Goal: Task Accomplishment & Management: Manage account settings

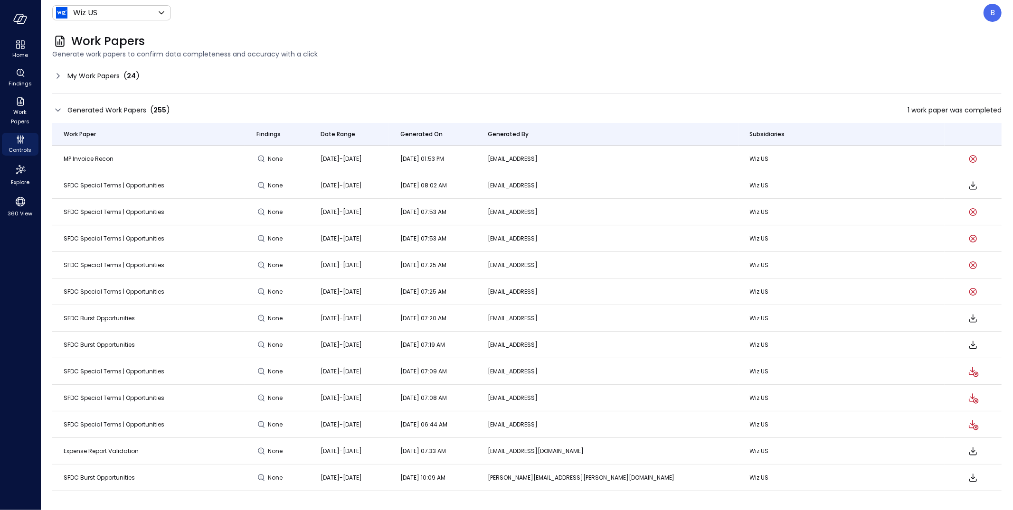
click at [61, 75] on icon at bounding box center [57, 75] width 11 height 11
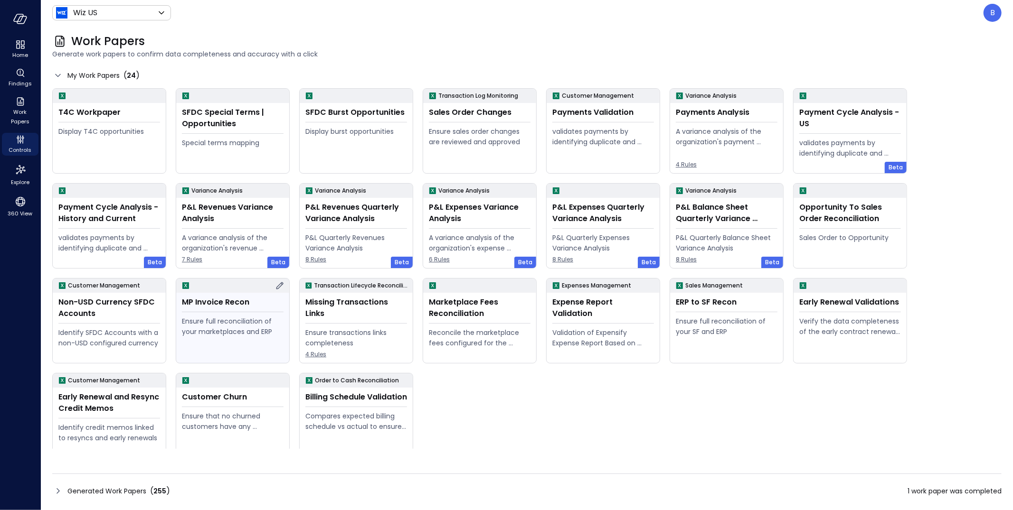
click at [228, 316] on div "Ensure full reconciliation of your marketplaces and ERP" at bounding box center [233, 326] width 102 height 21
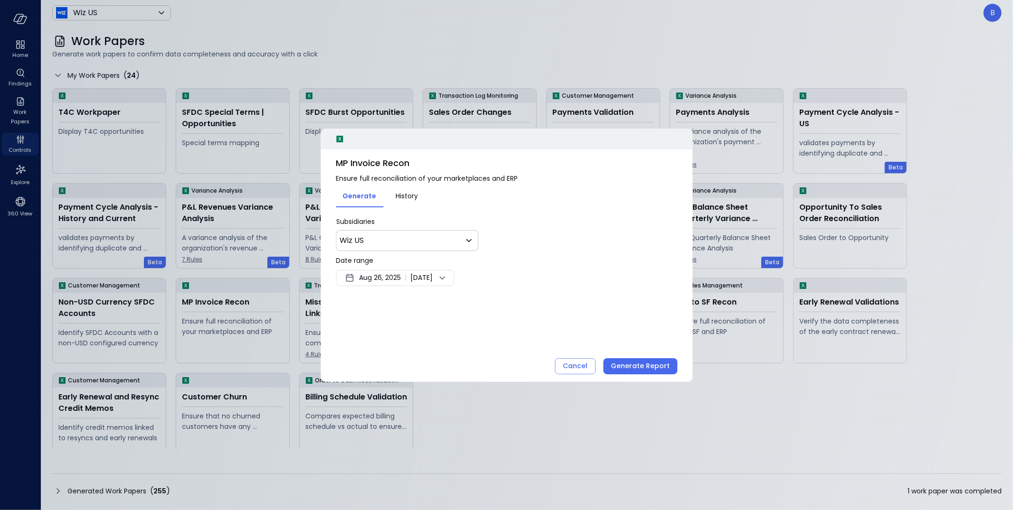
click at [401, 278] on span "Aug 26, 2025" at bounding box center [380, 278] width 42 height 11
click at [456, 299] on button "<" at bounding box center [457, 303] width 17 height 17
click at [448, 331] on button "1" at bounding box center [448, 336] width 10 height 10
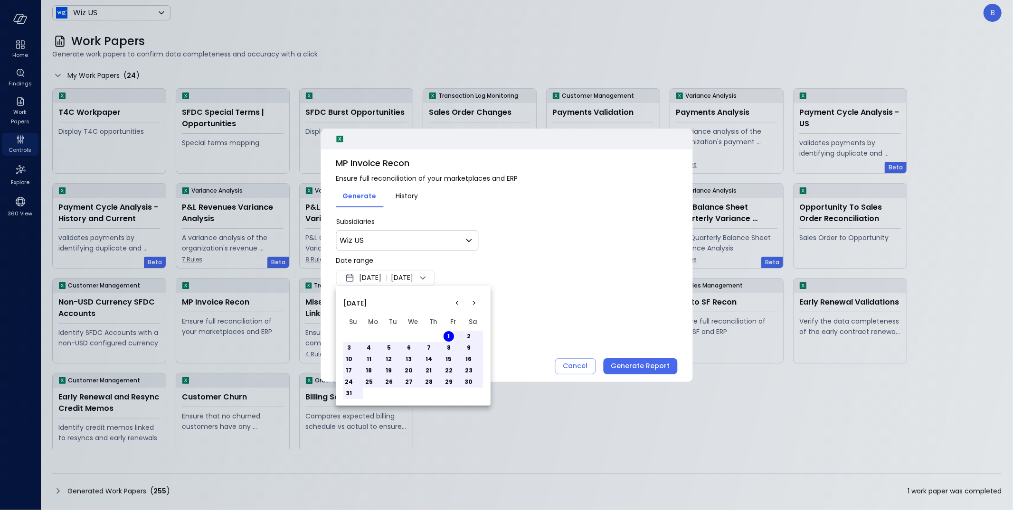
click at [347, 358] on button "10" at bounding box center [349, 359] width 10 height 10
click at [536, 291] on div at bounding box center [506, 255] width 1013 height 510
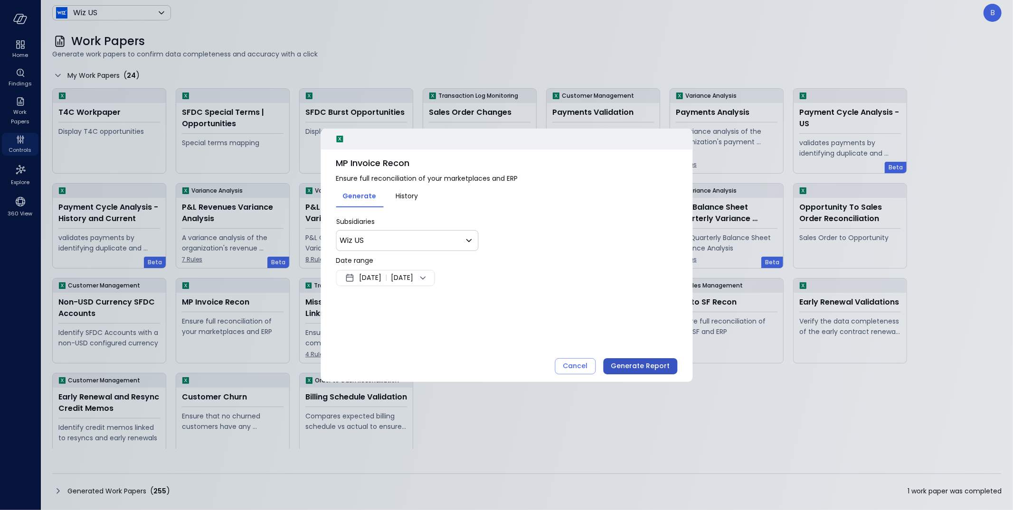
click at [641, 367] on div "Generate Report" at bounding box center [640, 366] width 59 height 12
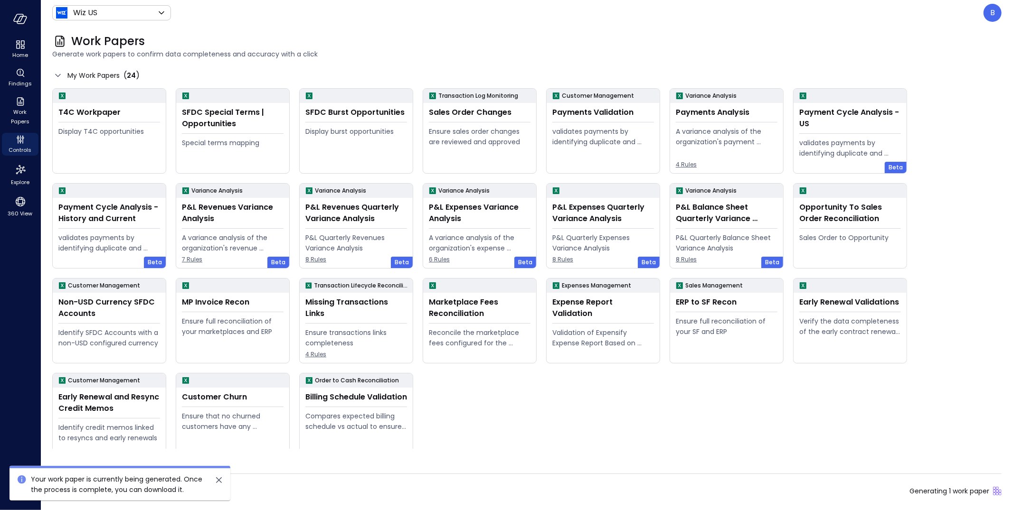
click at [217, 480] on icon "close" at bounding box center [219, 481] width 6 height 6
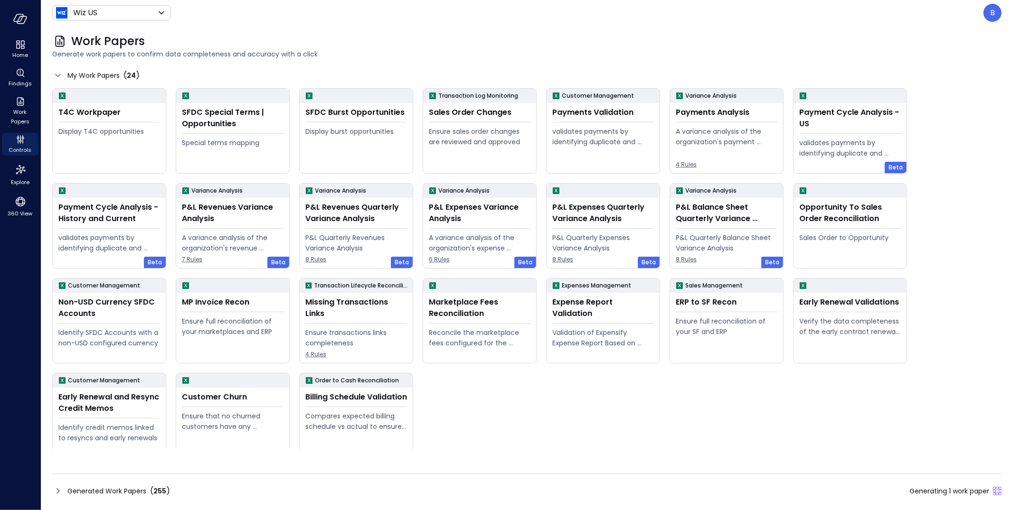
click at [59, 489] on icon at bounding box center [57, 491] width 11 height 11
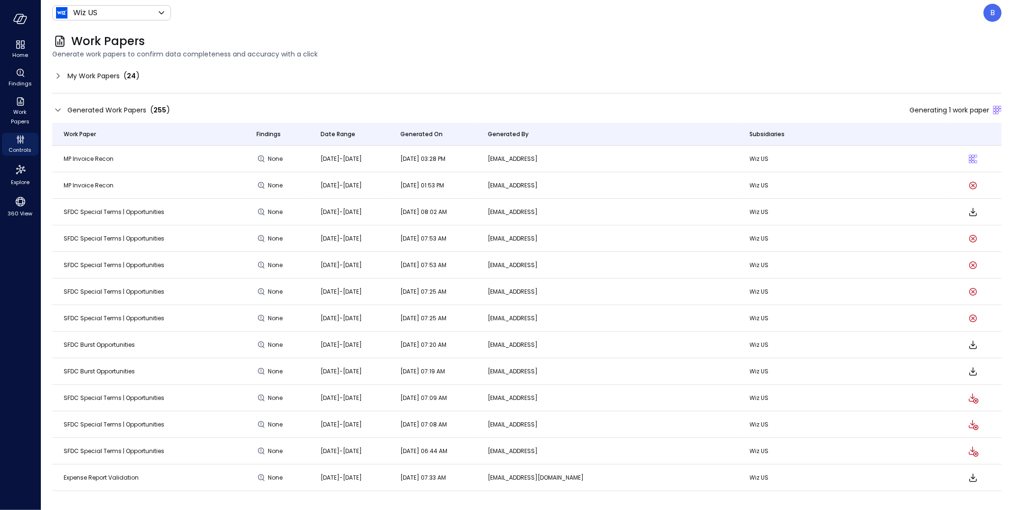
click at [62, 73] on icon at bounding box center [57, 75] width 11 height 11
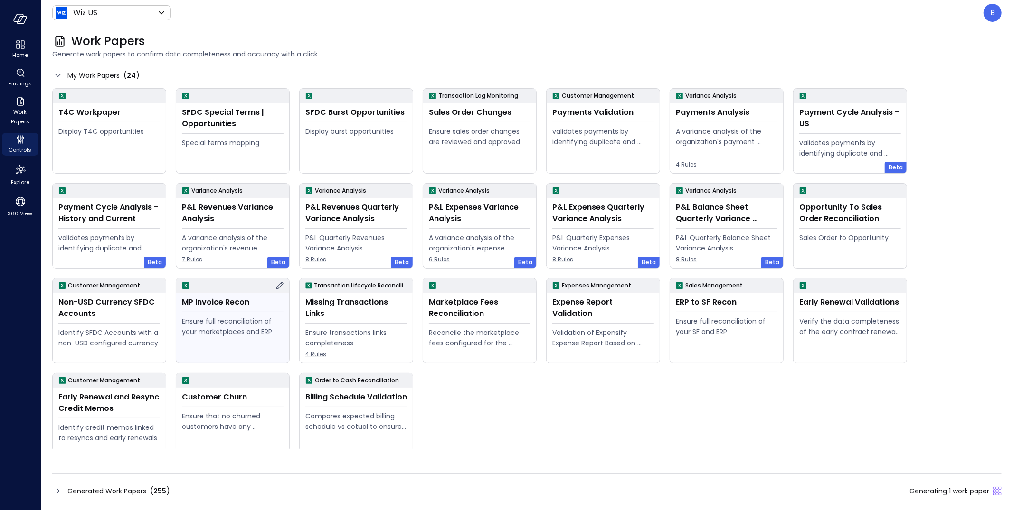
click at [279, 285] on icon at bounding box center [279, 285] width 11 height 11
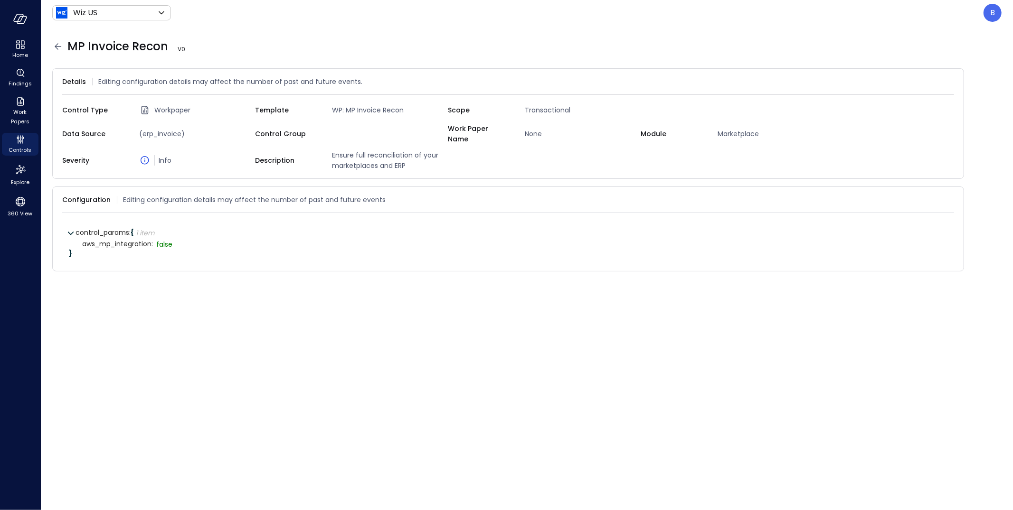
click at [56, 43] on icon at bounding box center [57, 46] width 11 height 11
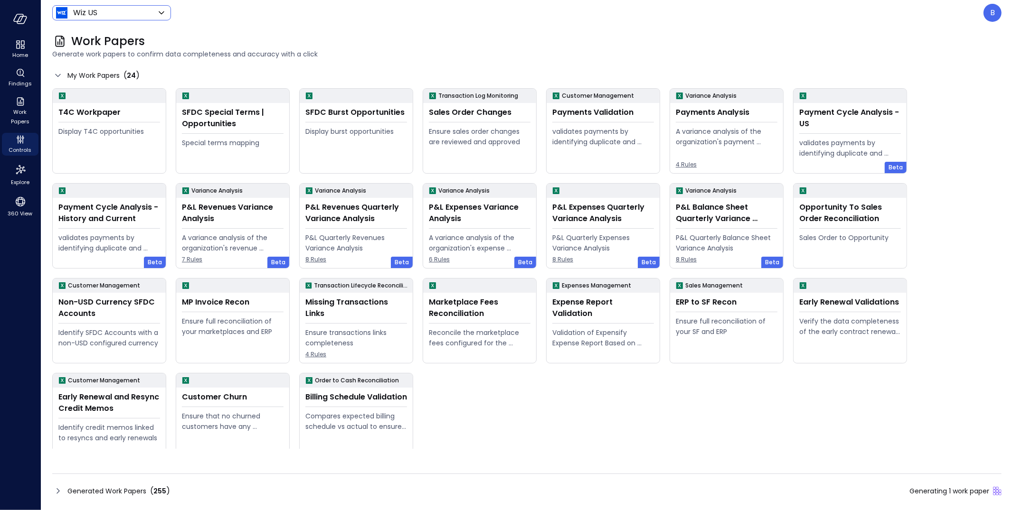
click at [130, 12] on body "Home Findings Work Papers Controls Explore 360 View Wiz US ****** ​ B Work Pape…" at bounding box center [506, 255] width 1013 height 510
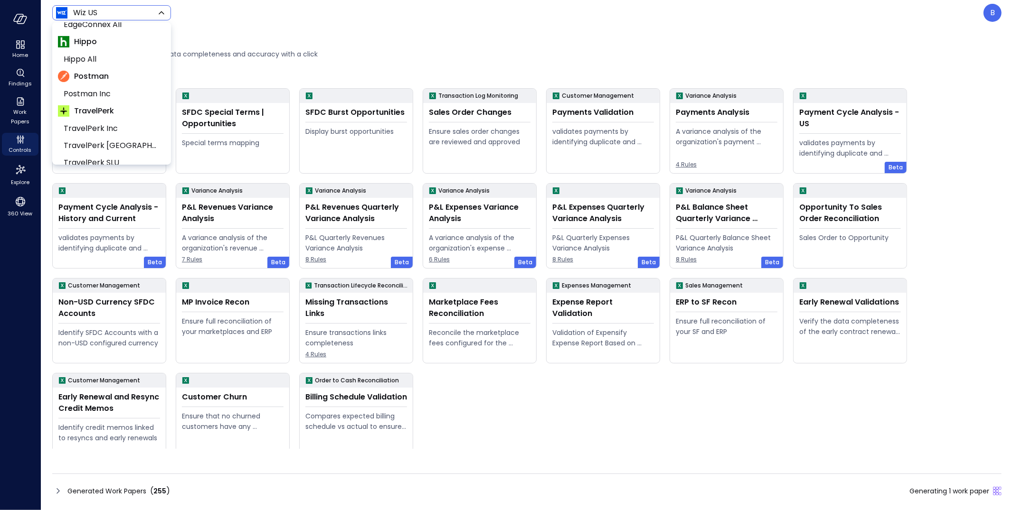
scroll to position [224, 0]
click at [119, 58] on span "Hippo All" at bounding box center [111, 54] width 94 height 11
type input "*******"
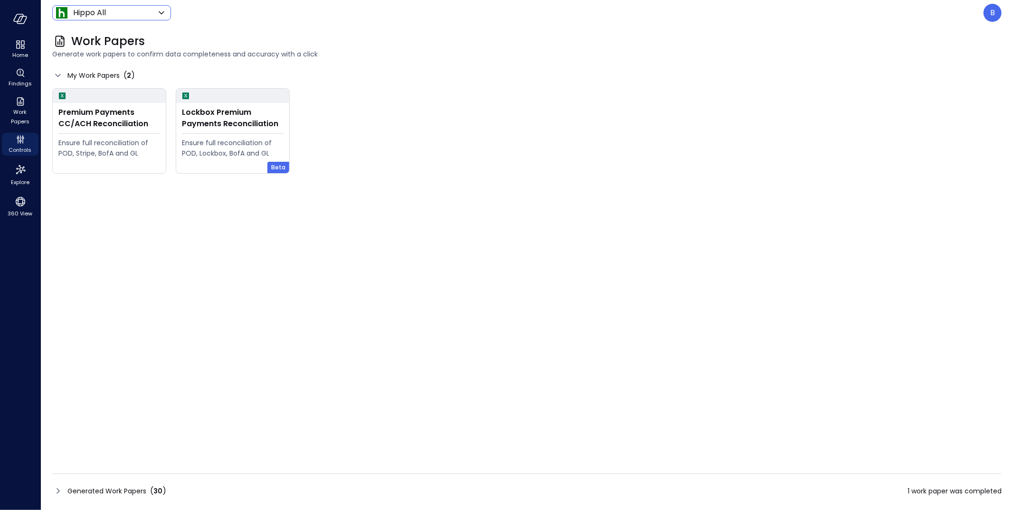
click at [61, 496] on icon at bounding box center [57, 491] width 11 height 11
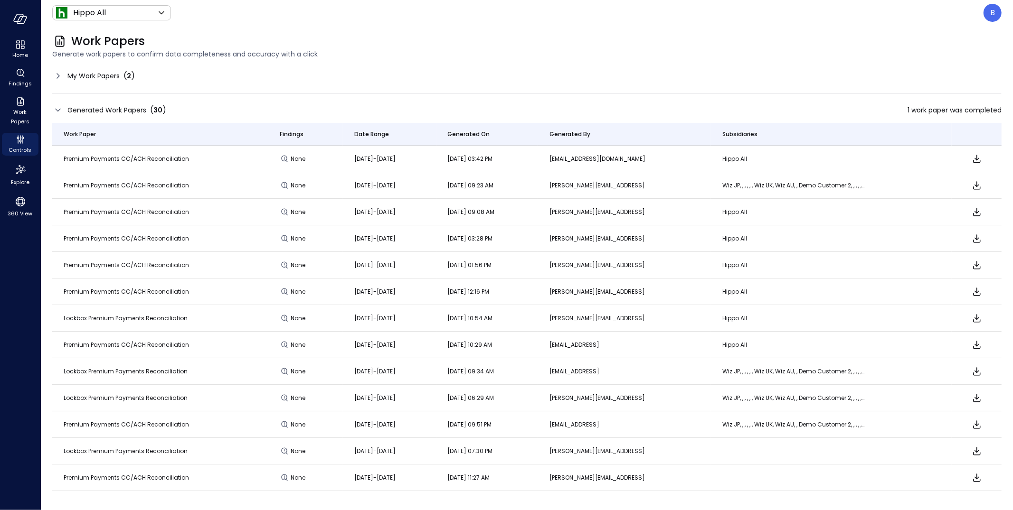
click at [206, 319] on td "Lockbox Premium Payments Reconciliation" at bounding box center [160, 318] width 216 height 27
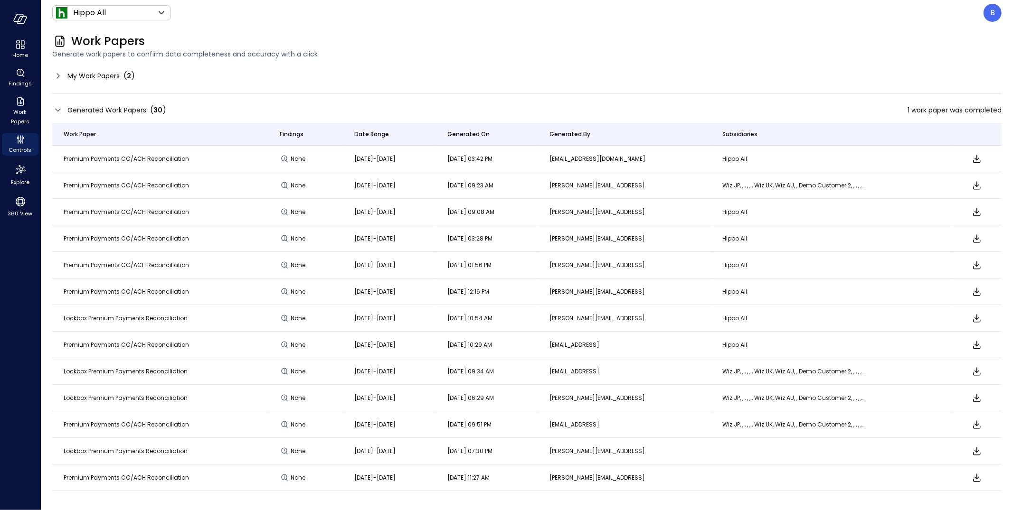
click at [206, 319] on td "Lockbox Premium Payments Reconciliation" at bounding box center [160, 318] width 216 height 27
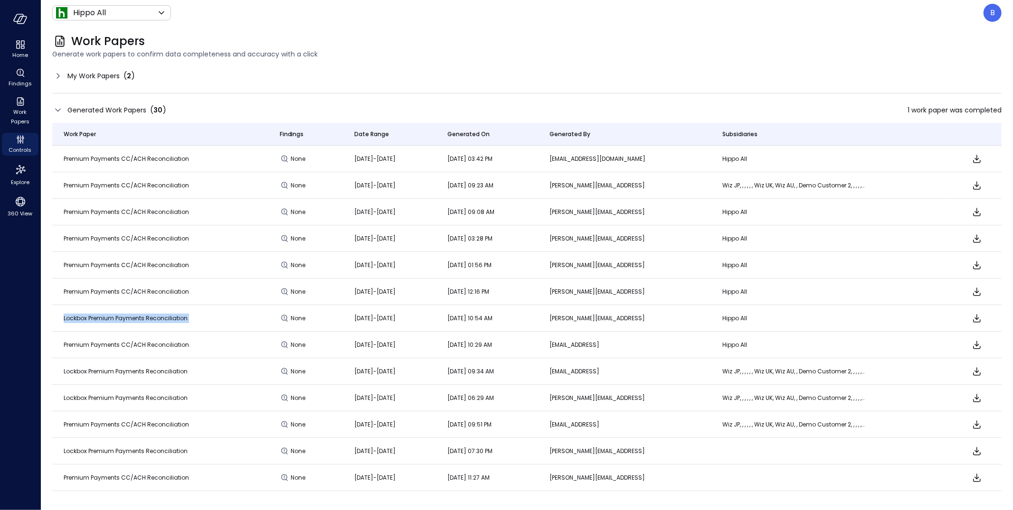
click at [206, 319] on td "Lockbox Premium Payments Reconciliation" at bounding box center [160, 318] width 216 height 27
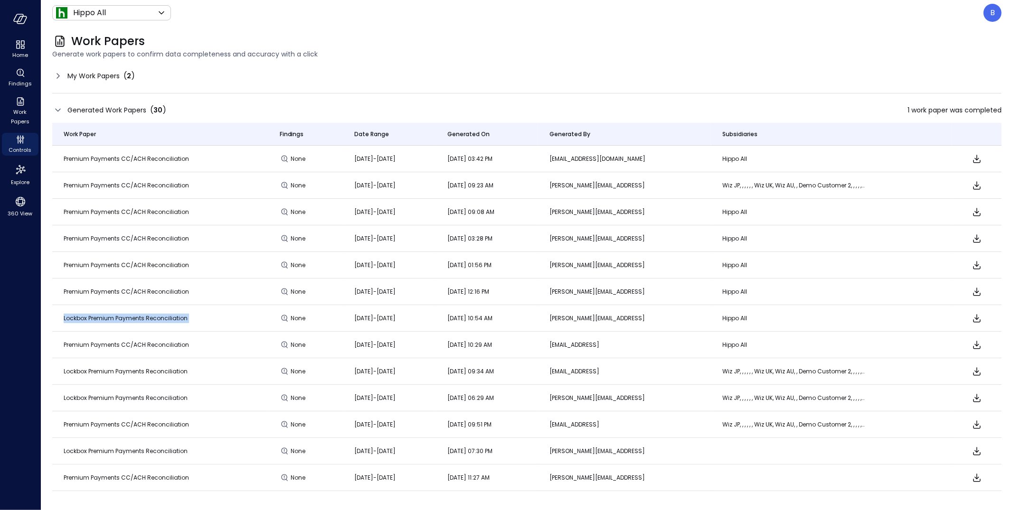
click at [206, 319] on td "Lockbox Premium Payments Reconciliation" at bounding box center [160, 318] width 216 height 27
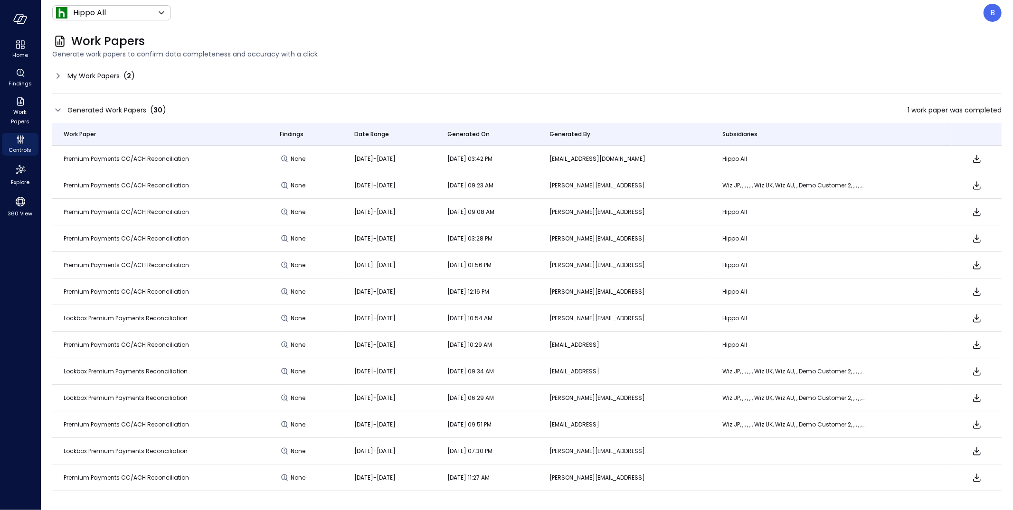
click at [184, 319] on span "Lockbox Premium Payments Reconciliation" at bounding box center [126, 318] width 124 height 8
click at [58, 71] on icon at bounding box center [57, 75] width 11 height 11
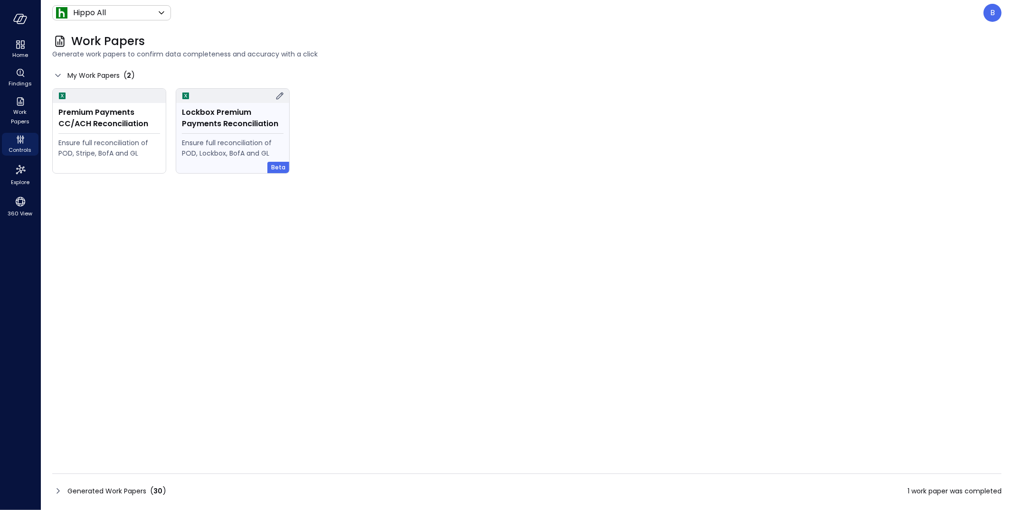
click at [211, 126] on div "Lockbox Premium Payments Reconciliation" at bounding box center [233, 118] width 102 height 23
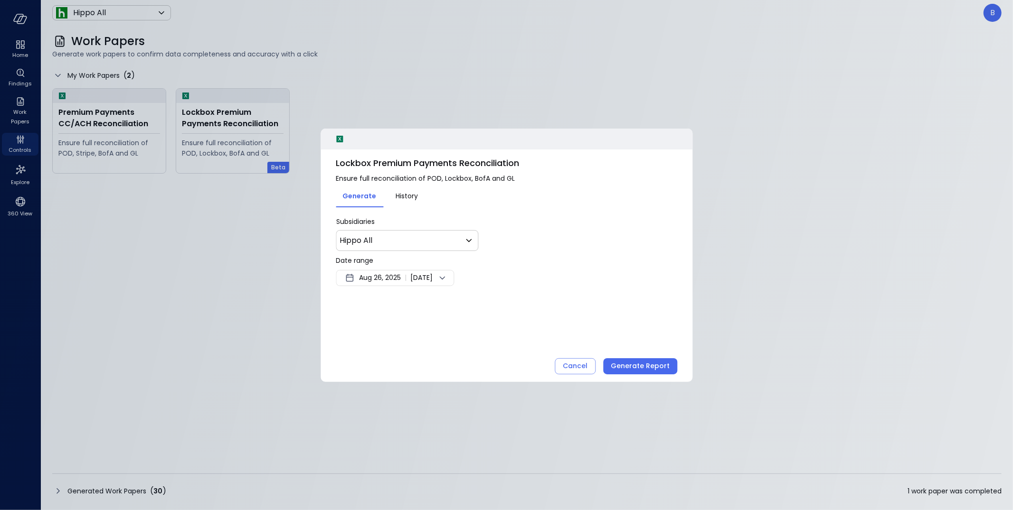
click at [395, 278] on span "Aug 26, 2025" at bounding box center [380, 278] width 42 height 11
click at [457, 300] on button "<" at bounding box center [457, 303] width 17 height 17
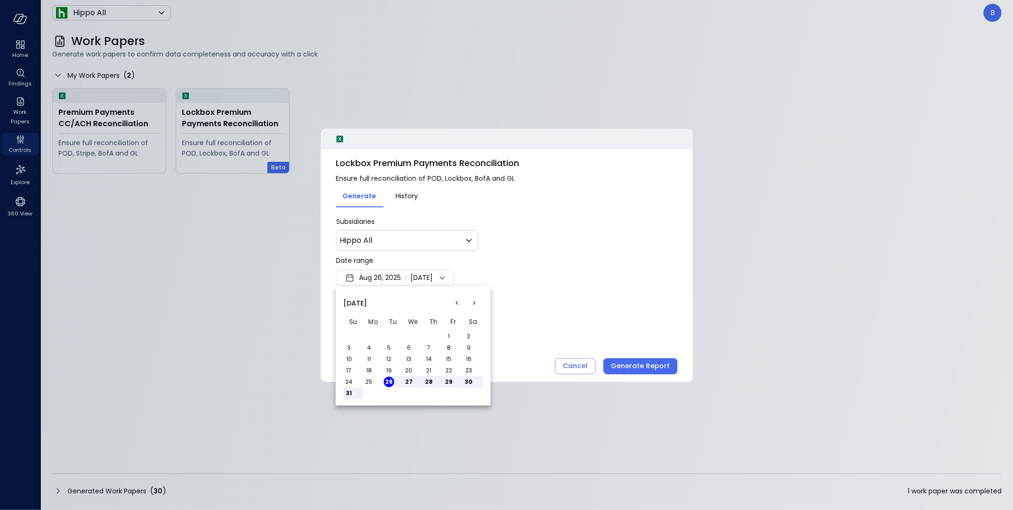
click at [447, 335] on button "1" at bounding box center [448, 336] width 10 height 10
click at [351, 355] on button "10" at bounding box center [349, 359] width 10 height 10
click at [544, 283] on div at bounding box center [506, 255] width 1013 height 510
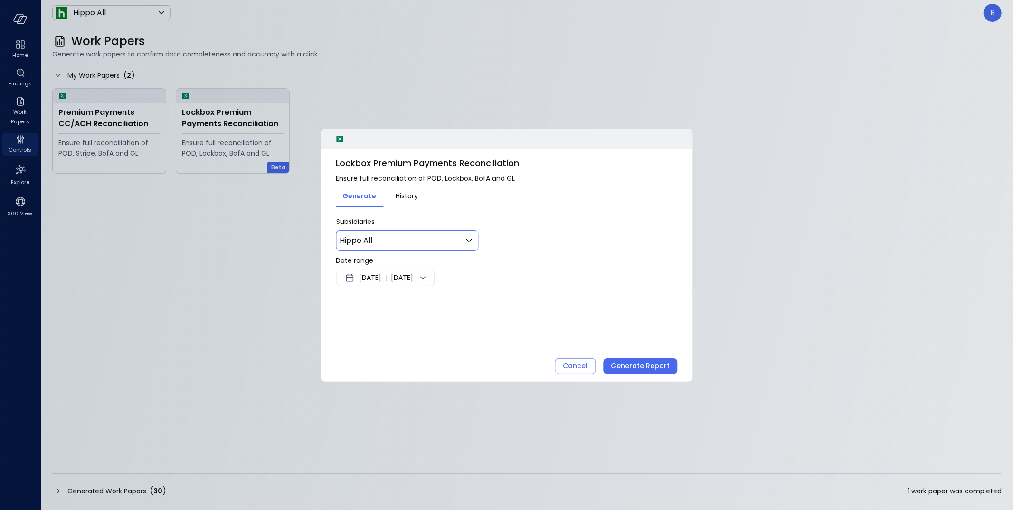
click at [470, 239] on icon at bounding box center [468, 240] width 11 height 11
click at [480, 238] on div at bounding box center [506, 255] width 1013 height 510
click at [413, 280] on span "Aug 10, 2025" at bounding box center [402, 278] width 22 height 11
click at [457, 302] on button "<" at bounding box center [457, 303] width 17 height 17
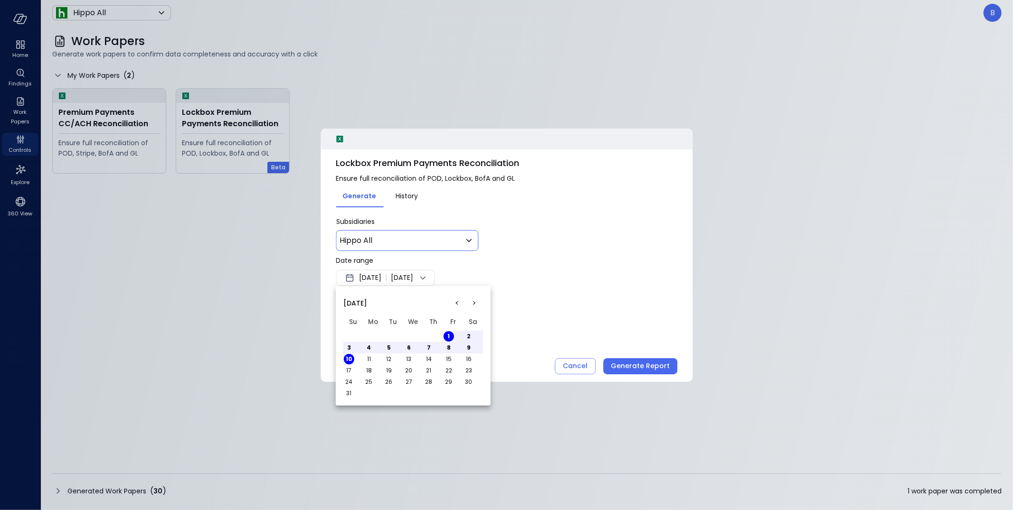
click at [449, 336] on button "1" at bounding box center [448, 336] width 10 height 10
click at [543, 293] on div at bounding box center [506, 255] width 1013 height 510
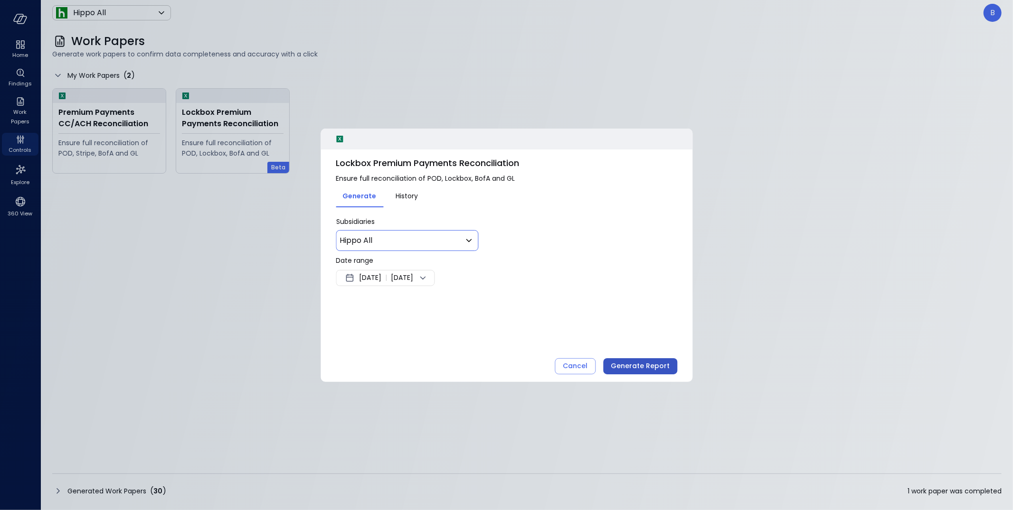
click at [631, 367] on div "Generate Report" at bounding box center [640, 366] width 59 height 12
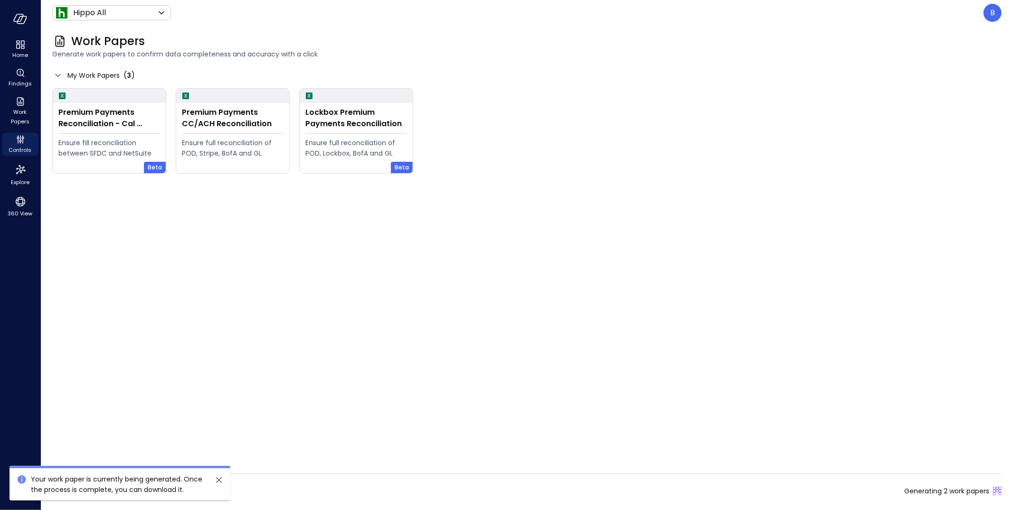
click at [219, 477] on icon "close" at bounding box center [218, 480] width 11 height 11
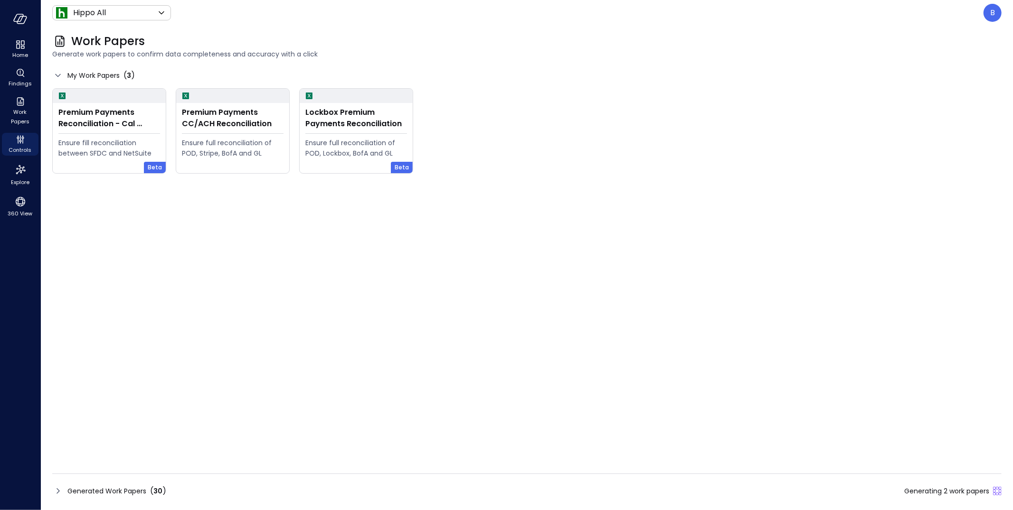
click at [64, 489] on div "Generated Work Papers ( 30 )" at bounding box center [109, 491] width 114 height 11
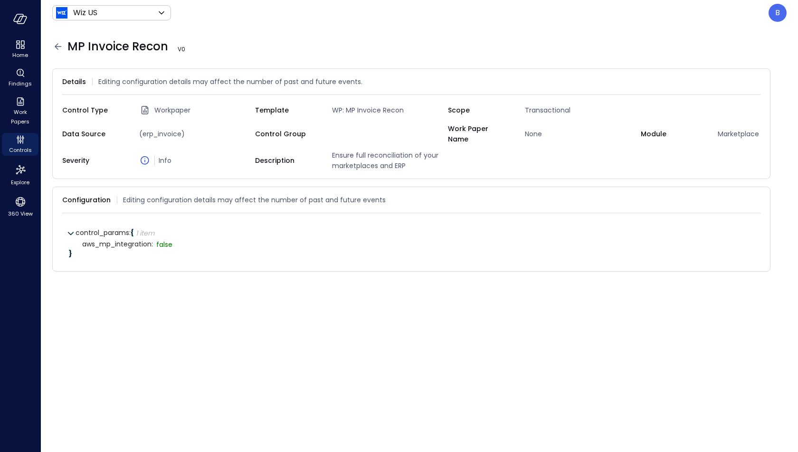
click at [58, 47] on icon at bounding box center [57, 46] width 11 height 11
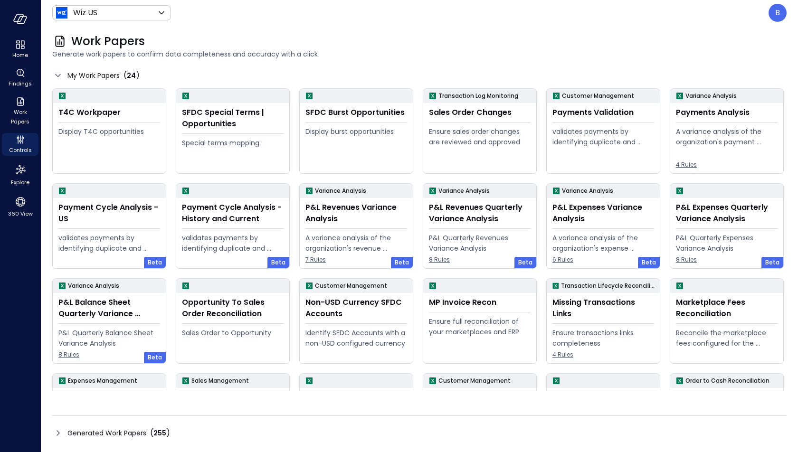
click at [54, 436] on icon at bounding box center [57, 432] width 11 height 11
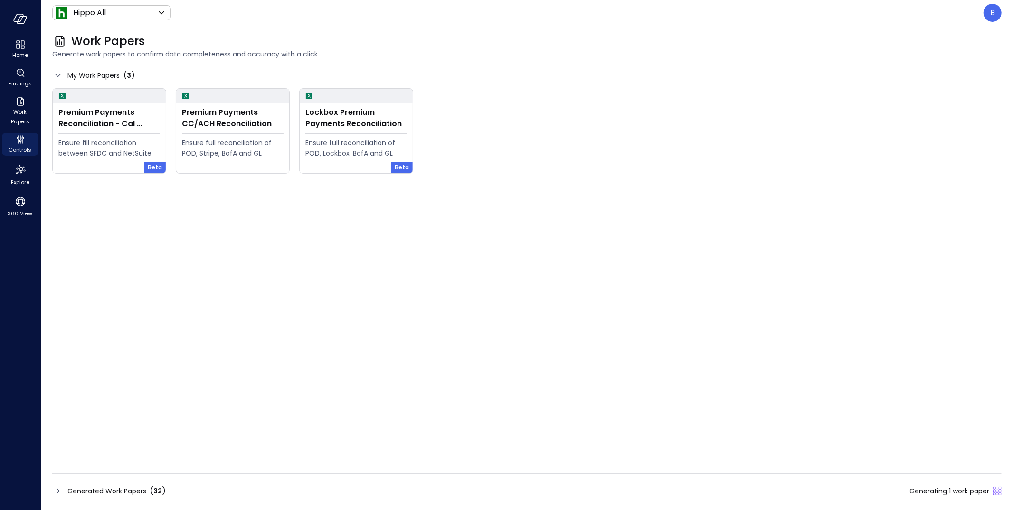
click at [57, 72] on icon at bounding box center [57, 75] width 11 height 11
click at [58, 488] on icon at bounding box center [57, 491] width 11 height 11
click at [62, 489] on icon at bounding box center [57, 491] width 11 height 11
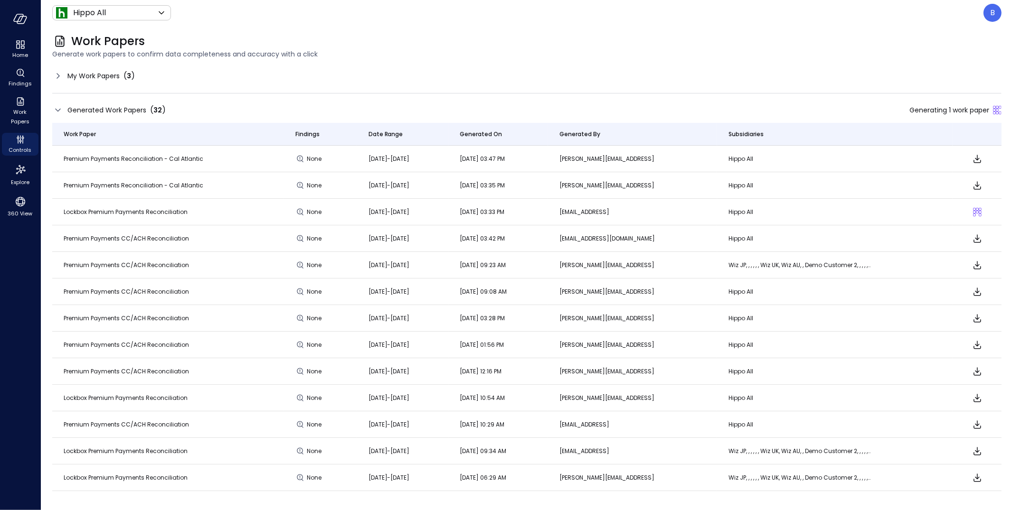
click at [61, 73] on icon at bounding box center [57, 75] width 11 height 11
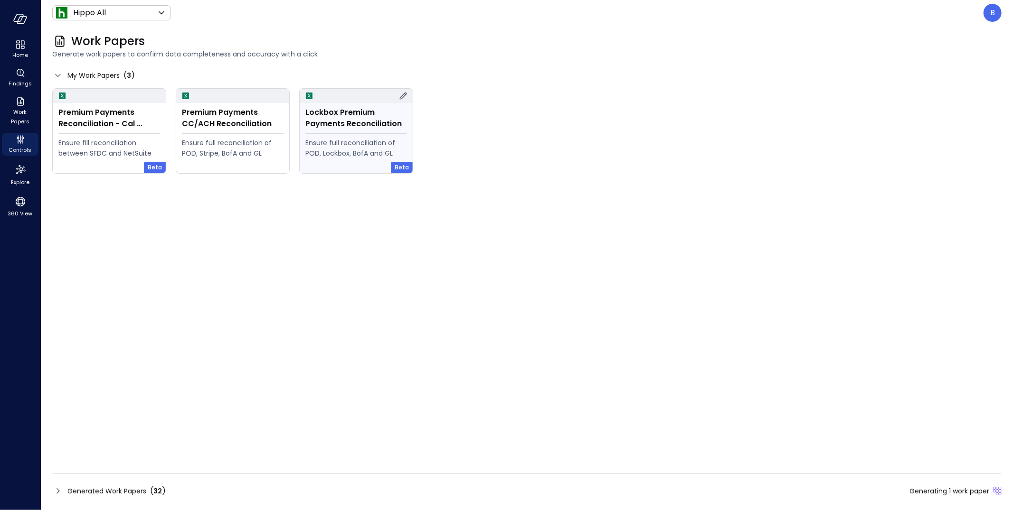
click at [402, 94] on icon at bounding box center [402, 95] width 11 height 11
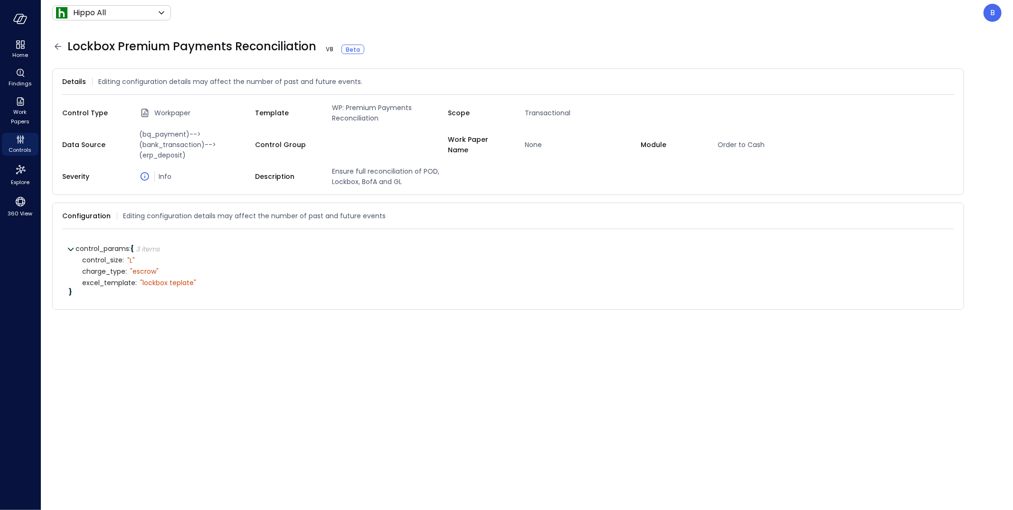
click at [55, 48] on icon at bounding box center [57, 46] width 11 height 11
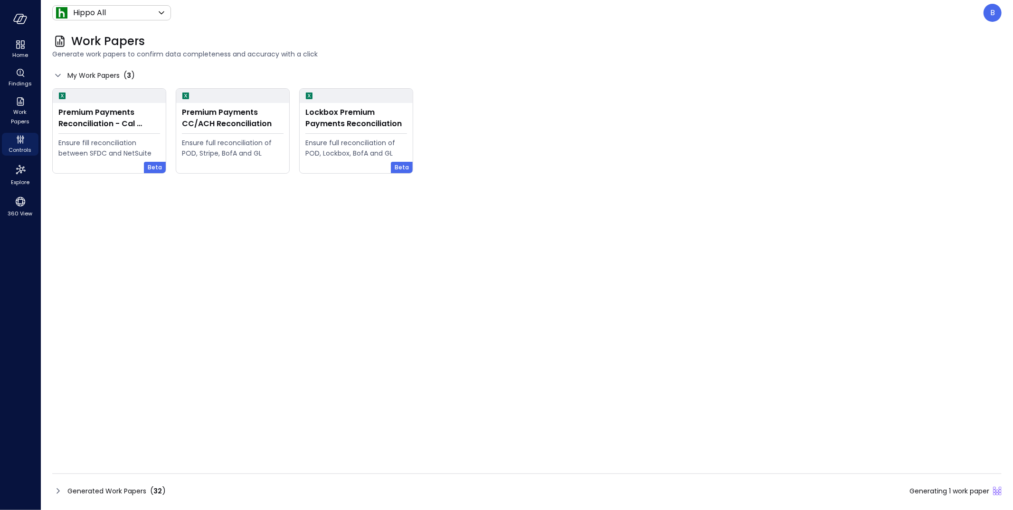
click at [58, 493] on icon at bounding box center [57, 492] width 3 height 6
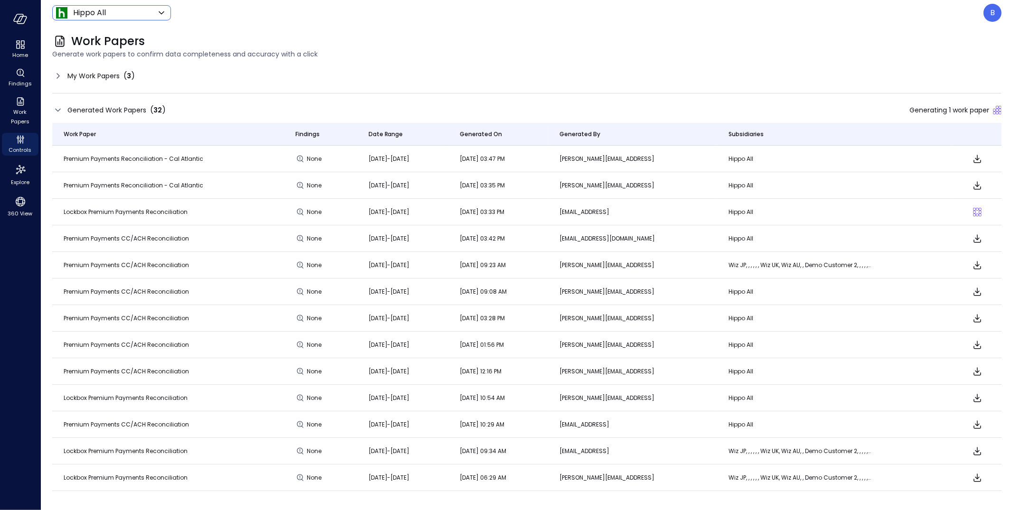
click at [147, 11] on body "Home Findings Work Papers Controls Explore 360 View Hippo All ******* ​ B Work …" at bounding box center [506, 255] width 1013 height 510
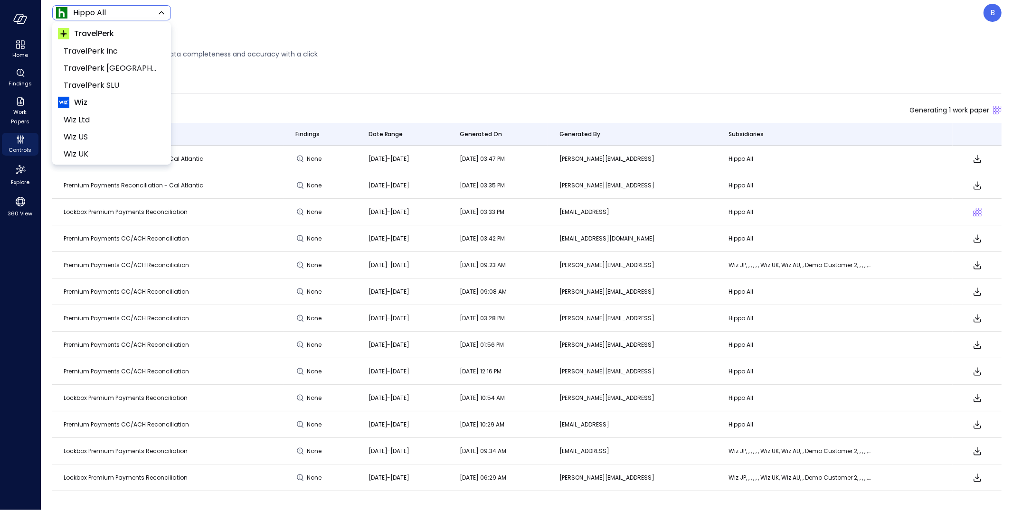
scroll to position [334, 0]
click at [108, 101] on span "Wiz US" at bounding box center [111, 99] width 94 height 11
type input "******"
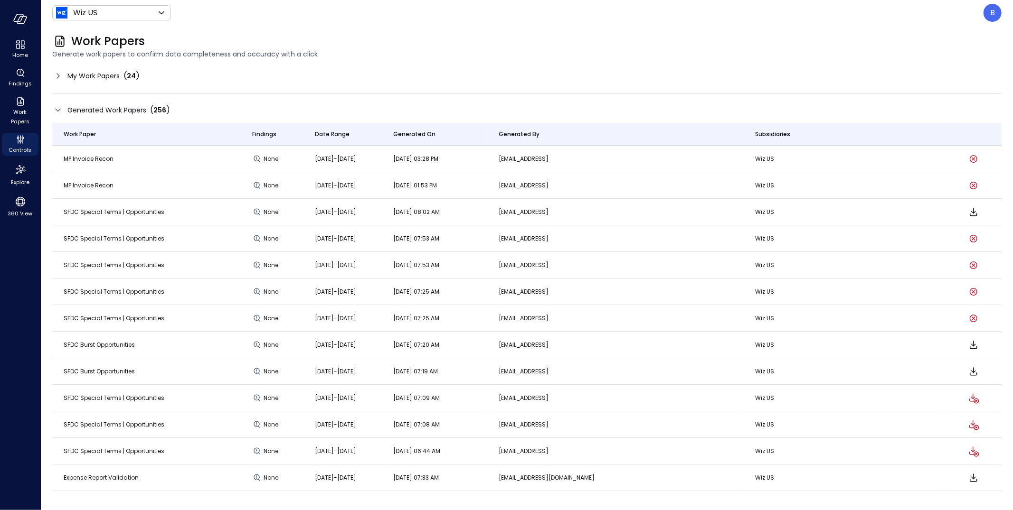
click at [55, 73] on icon at bounding box center [57, 75] width 11 height 11
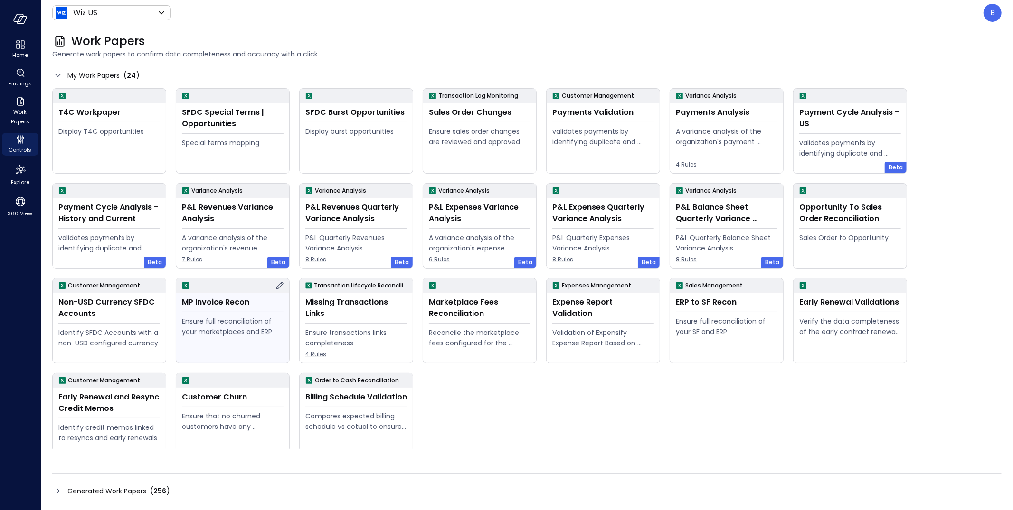
click at [247, 313] on div "MP Invoice Recon Ensure full reconciliation of your marketplaces and ERP" at bounding box center [232, 328] width 113 height 70
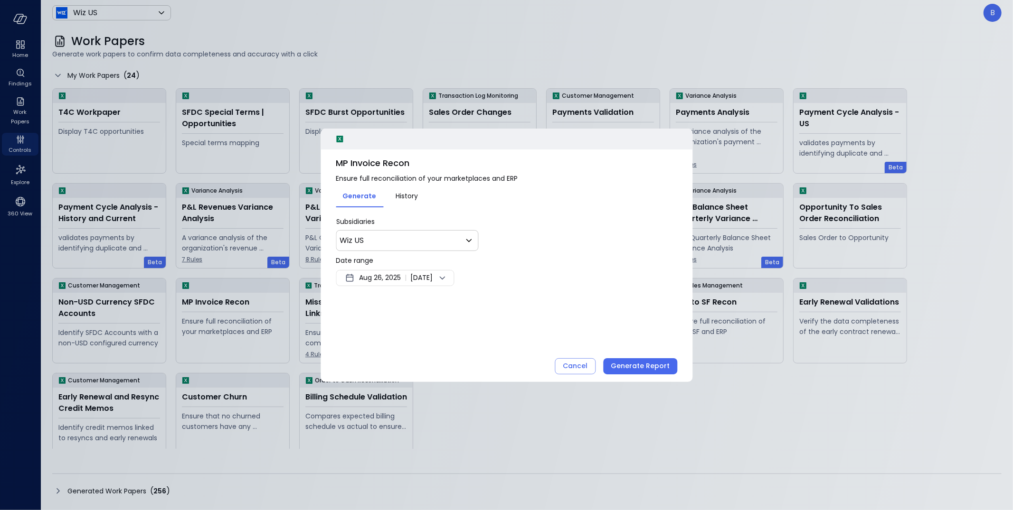
click at [423, 278] on span "Sep 2, 2025" at bounding box center [421, 278] width 22 height 11
click at [452, 299] on button "<" at bounding box center [457, 303] width 17 height 17
click at [447, 334] on button "1" at bounding box center [448, 336] width 10 height 10
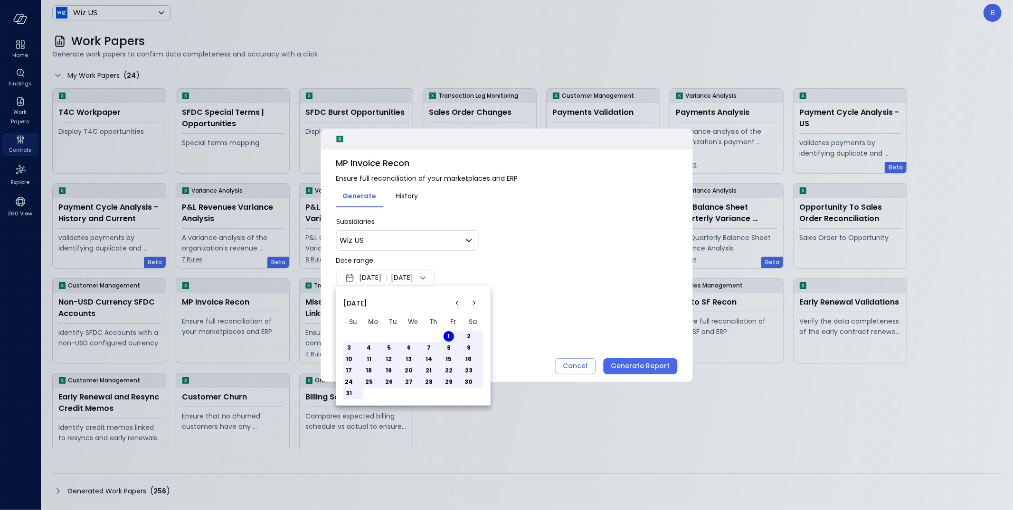
click at [450, 330] on th "Fr" at bounding box center [453, 322] width 20 height 17
click at [450, 282] on div at bounding box center [506, 255] width 1013 height 510
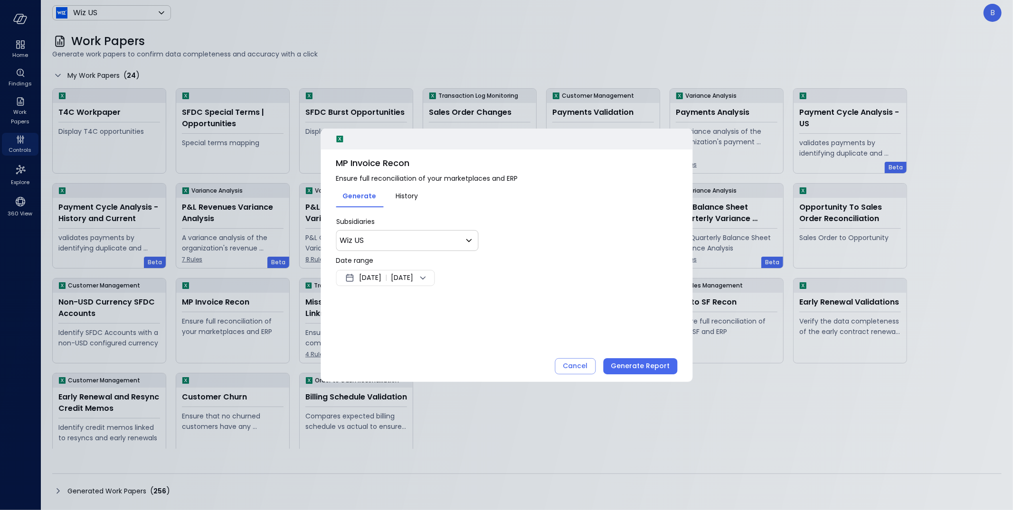
click at [413, 279] on span "Sep 2, 2025" at bounding box center [402, 278] width 22 height 11
click at [455, 297] on button "<" at bounding box center [457, 303] width 17 height 17
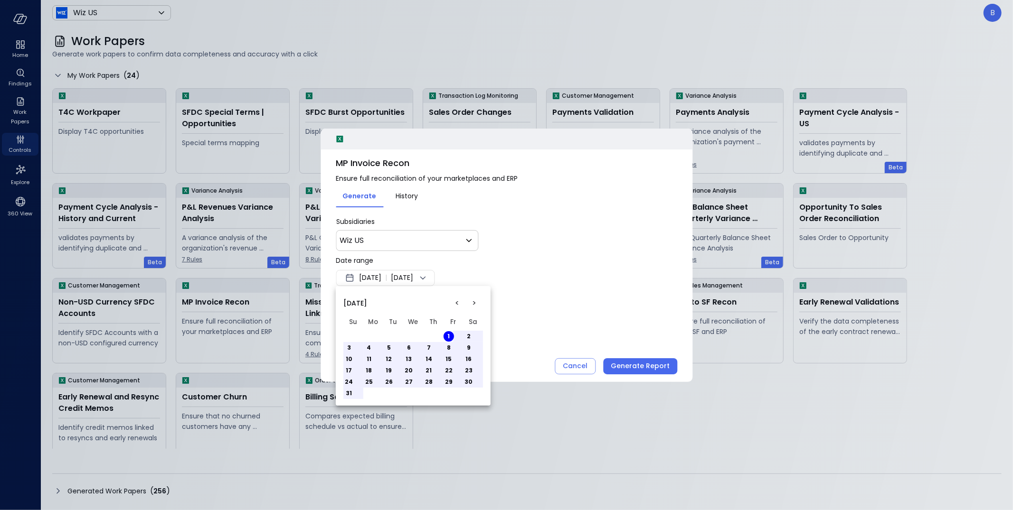
click at [446, 338] on button "1" at bounding box center [448, 336] width 10 height 10
click at [531, 286] on div at bounding box center [506, 255] width 1013 height 510
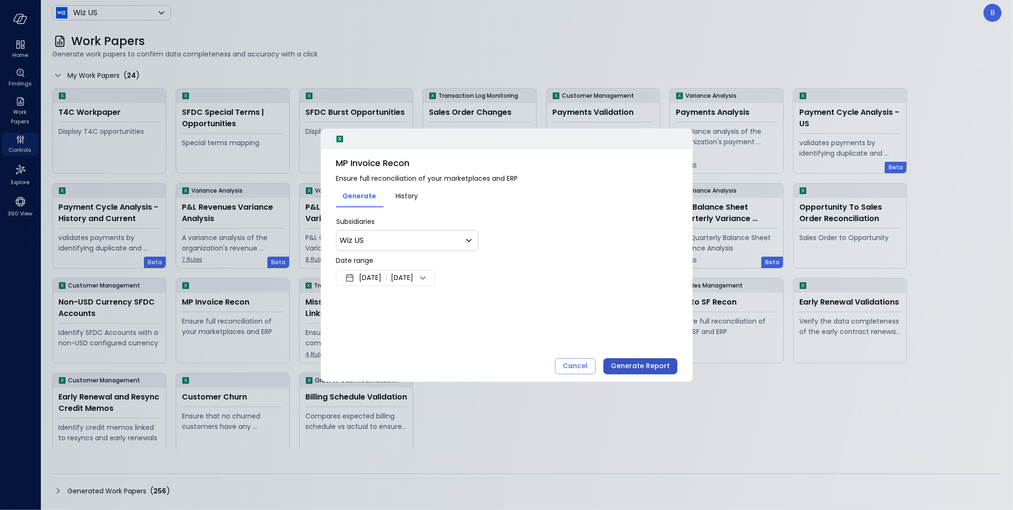
click at [626, 363] on div "Generate Report" at bounding box center [640, 366] width 59 height 12
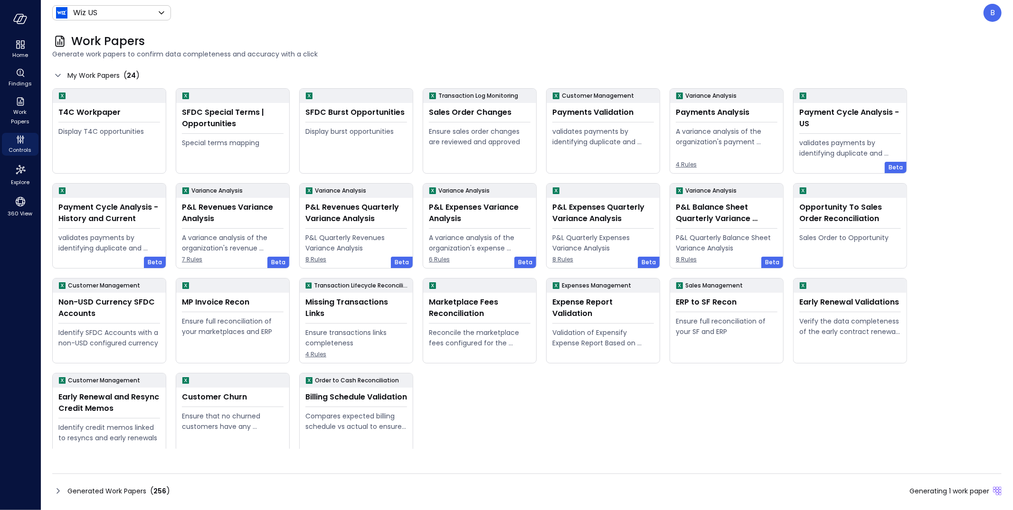
click at [58, 490] on icon at bounding box center [57, 491] width 11 height 11
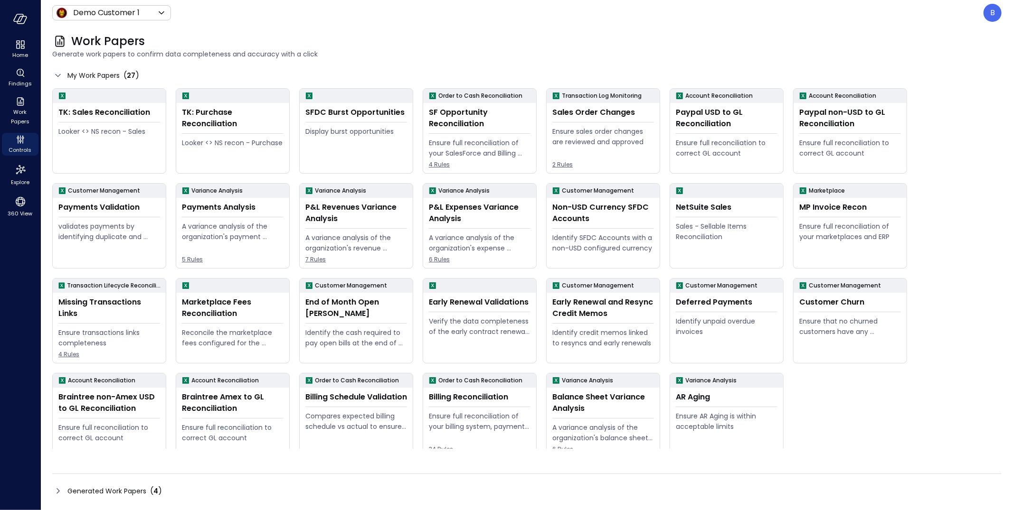
click at [61, 488] on icon at bounding box center [57, 491] width 11 height 11
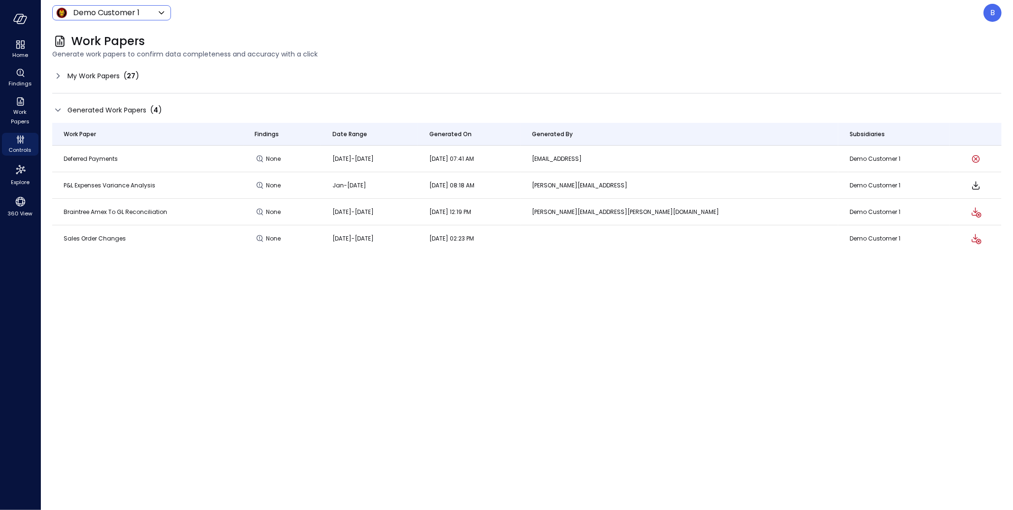
click at [141, 12] on body "Home Findings Work Papers Controls Explore 360 View Demo Customer 1 ***** ​ B W…" at bounding box center [506, 255] width 1013 height 510
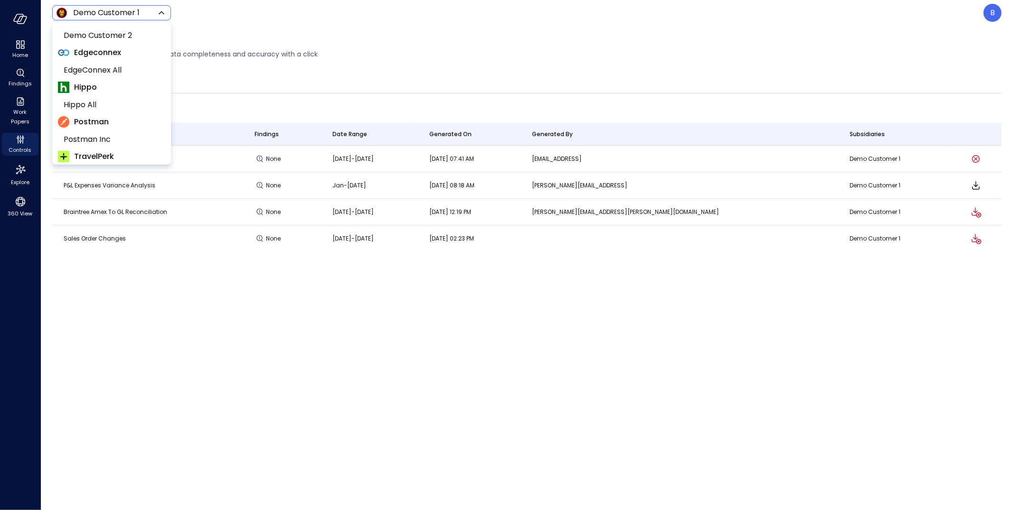
scroll to position [178, 0]
click at [126, 103] on span "Hippo All" at bounding box center [111, 100] width 94 height 11
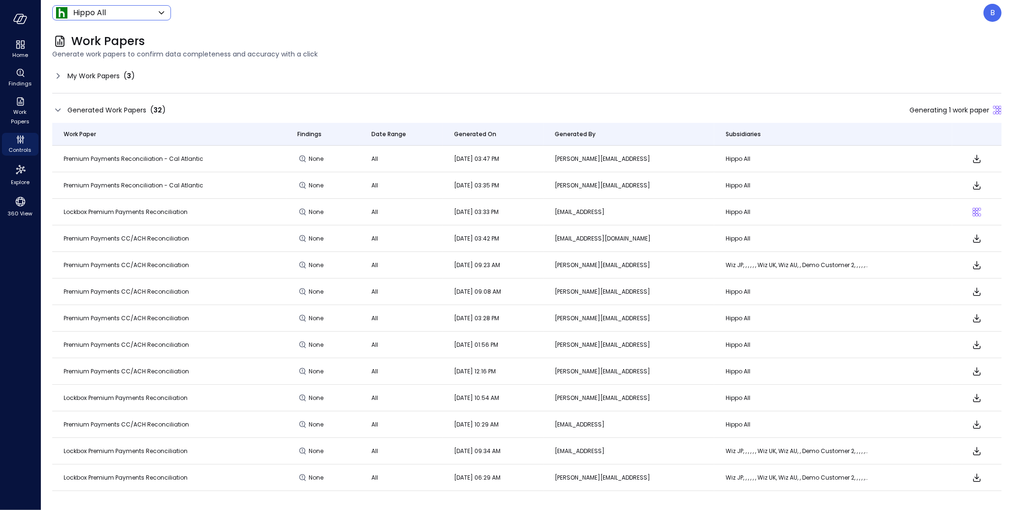
click at [105, 15] on body "Home Findings Work Papers Controls Explore 360 View Hippo All ******* ​ B Work …" at bounding box center [506, 255] width 1013 height 510
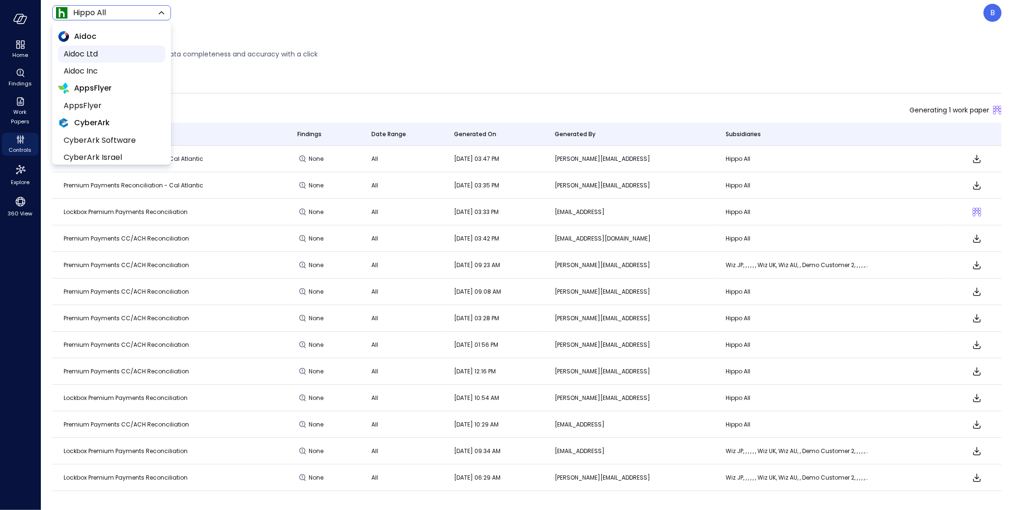
click at [108, 57] on span "Aidoc Ltd" at bounding box center [111, 53] width 94 height 11
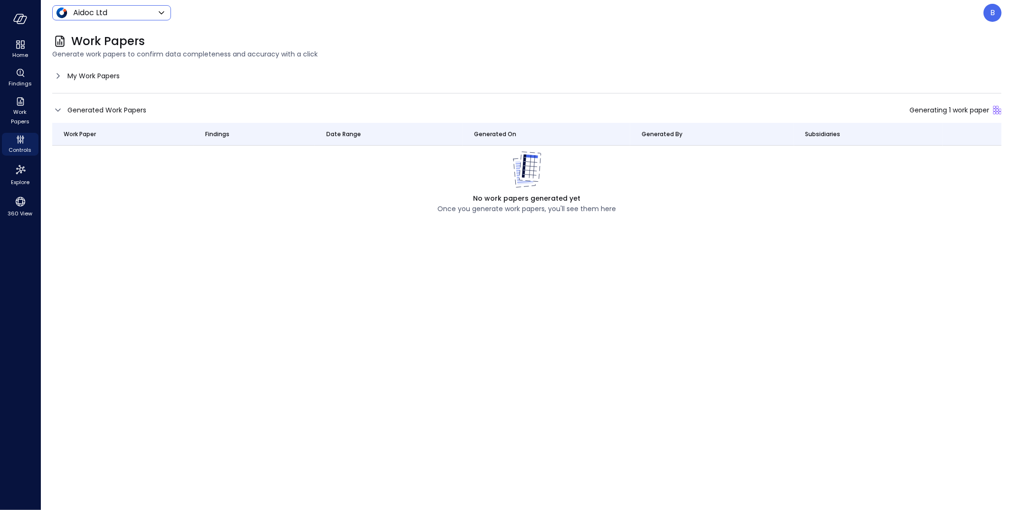
click at [114, 10] on body "Home Findings Work Papers Controls Explore 360 View Aidoc Ltd ****** ​ B Work P…" at bounding box center [506, 255] width 1013 height 510
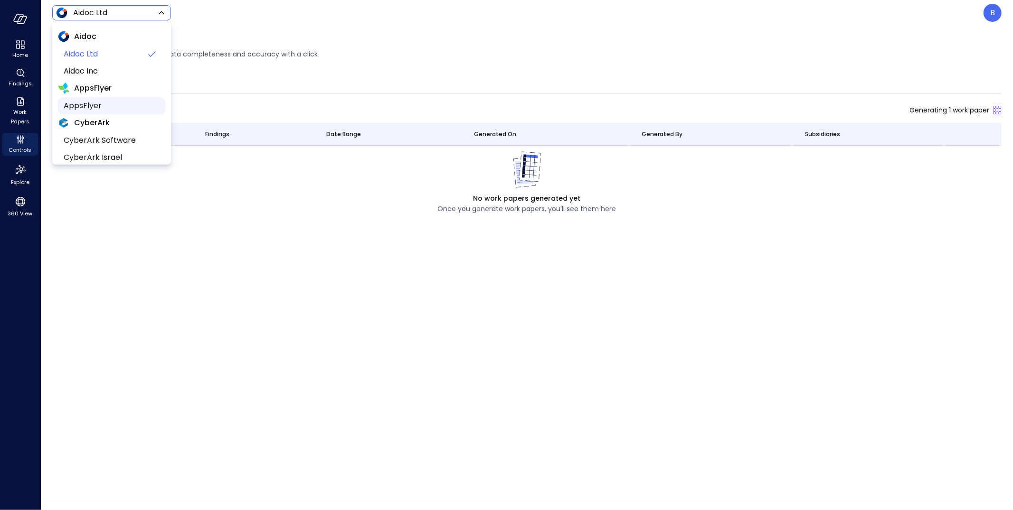
click at [116, 110] on span "AppsFlyer" at bounding box center [111, 105] width 94 height 11
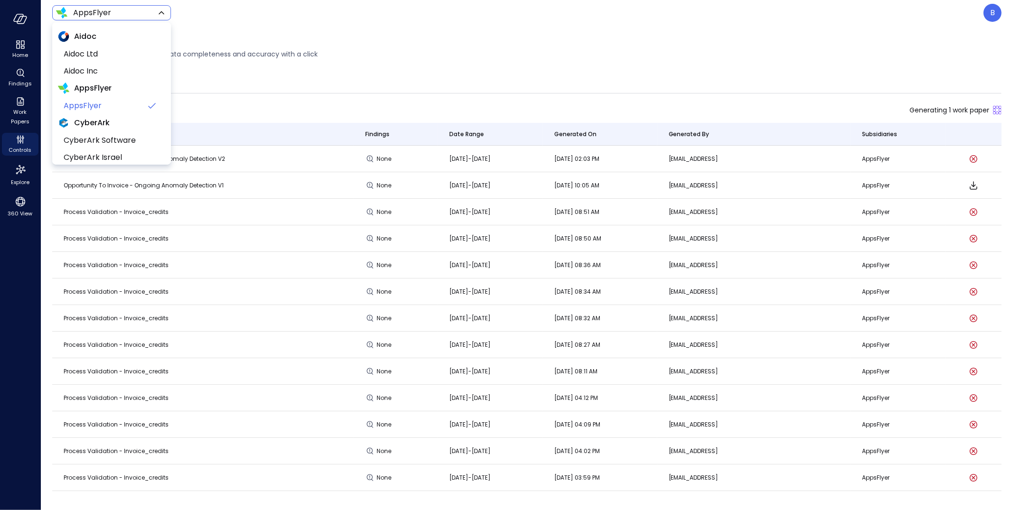
click at [154, 11] on body "Home Findings Work Papers Controls Explore 360 View AppsFlyer ******* ​ B Work …" at bounding box center [506, 255] width 1013 height 510
click at [137, 86] on span "Hippo All" at bounding box center [111, 86] width 94 height 11
type input "*******"
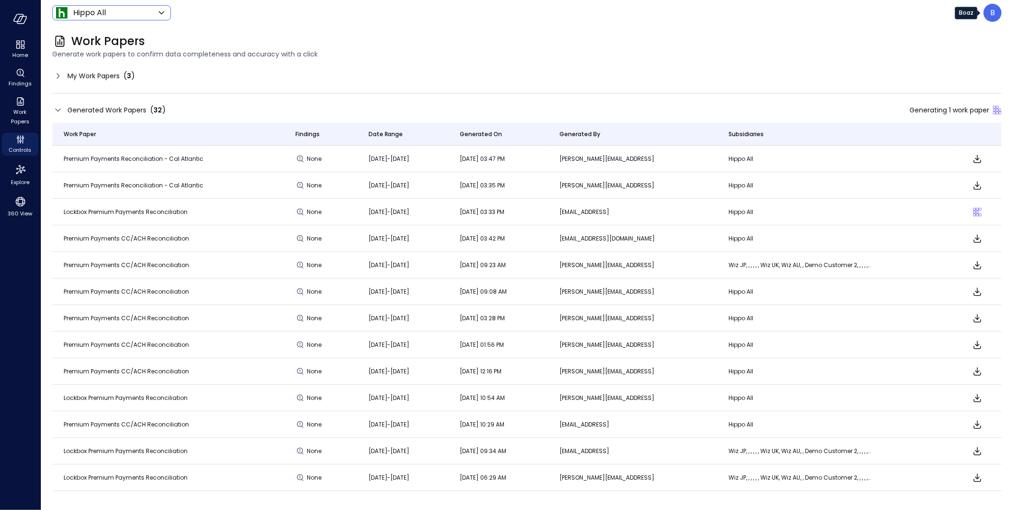
click at [995, 13] on div "B" at bounding box center [992, 13] width 18 height 18
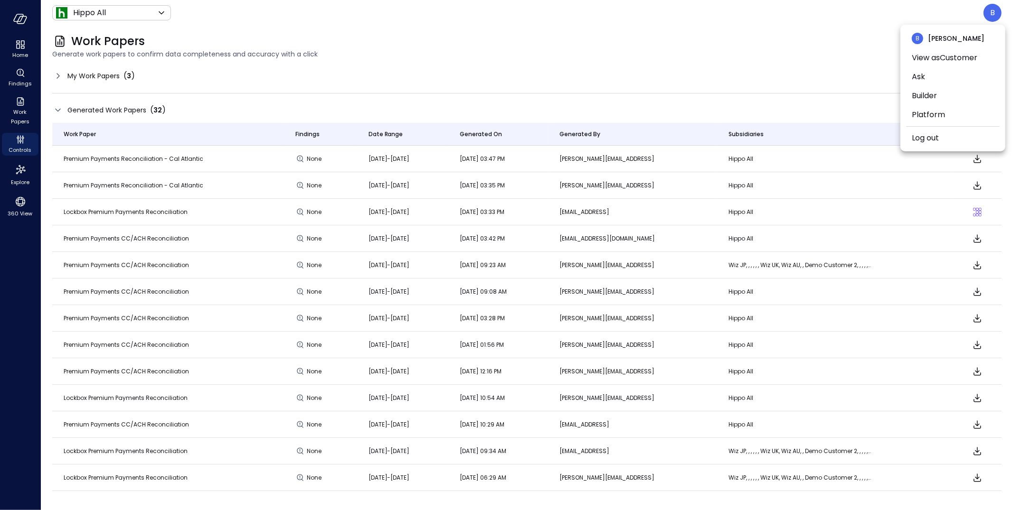
click at [723, 30] on div at bounding box center [506, 255] width 1013 height 510
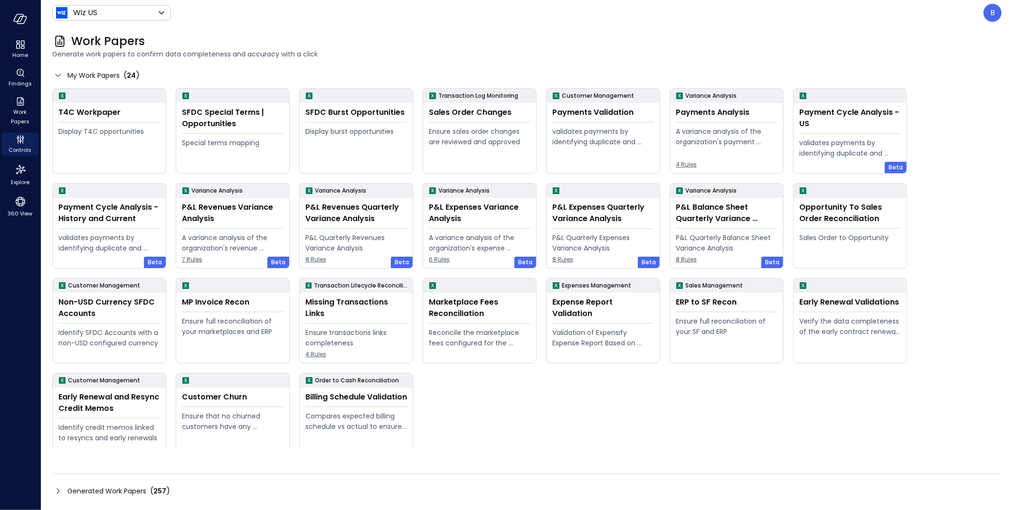
click at [57, 488] on icon at bounding box center [57, 491] width 11 height 11
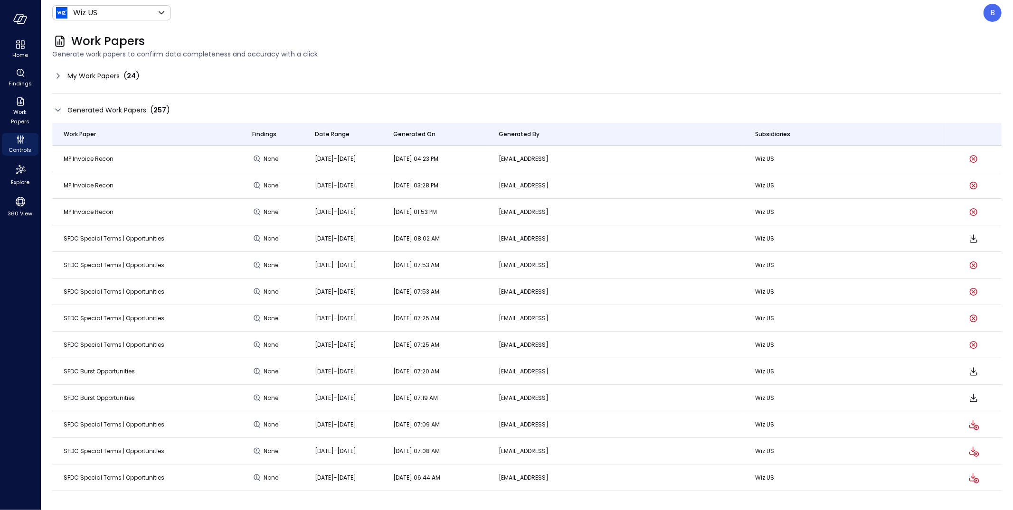
click at [99, 159] on span "MP Invoice Recon" at bounding box center [89, 159] width 50 height 8
click at [992, 11] on p "B" at bounding box center [992, 12] width 5 height 11
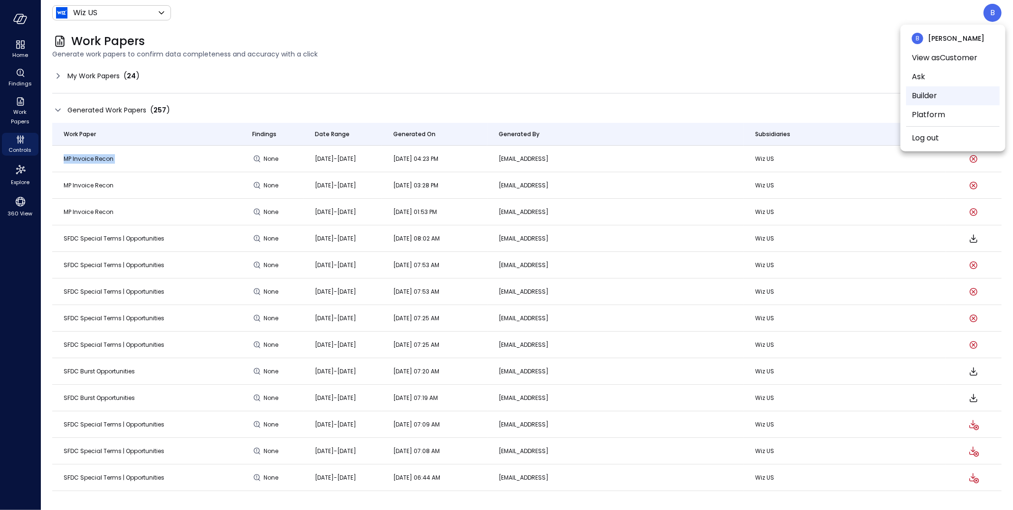
click at [927, 94] on li "Builder" at bounding box center [953, 95] width 94 height 19
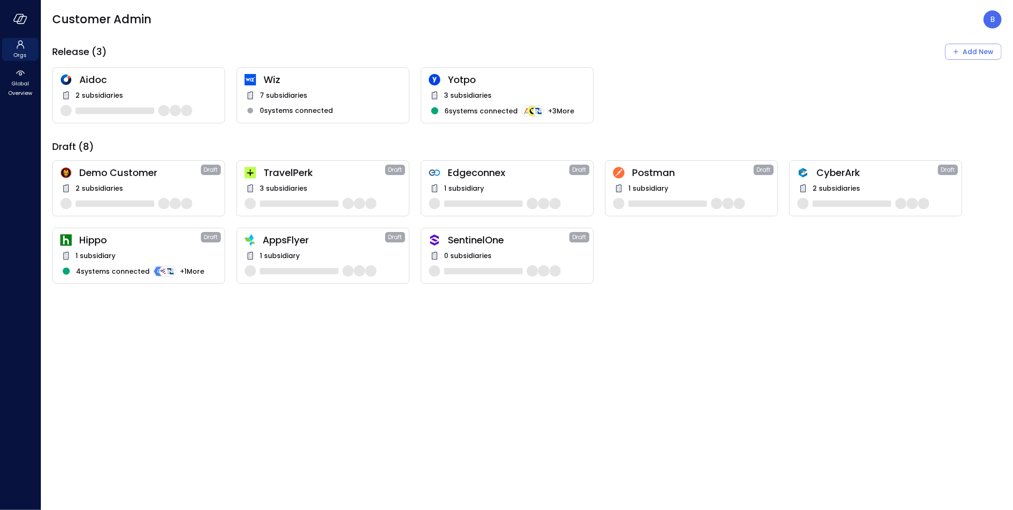
click at [329, 98] on div "7 subsidiaries" at bounding box center [323, 95] width 157 height 11
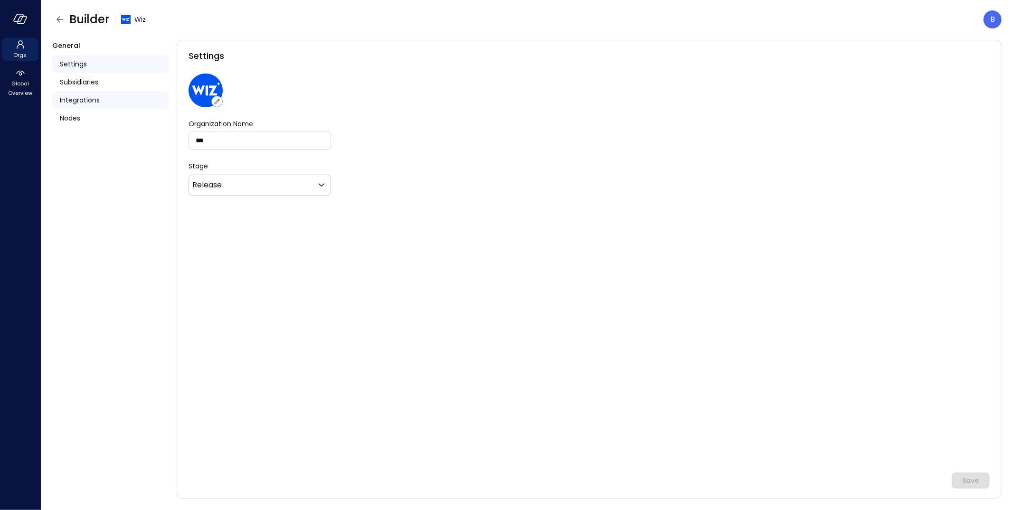
click at [110, 101] on div "Integrations" at bounding box center [110, 100] width 117 height 18
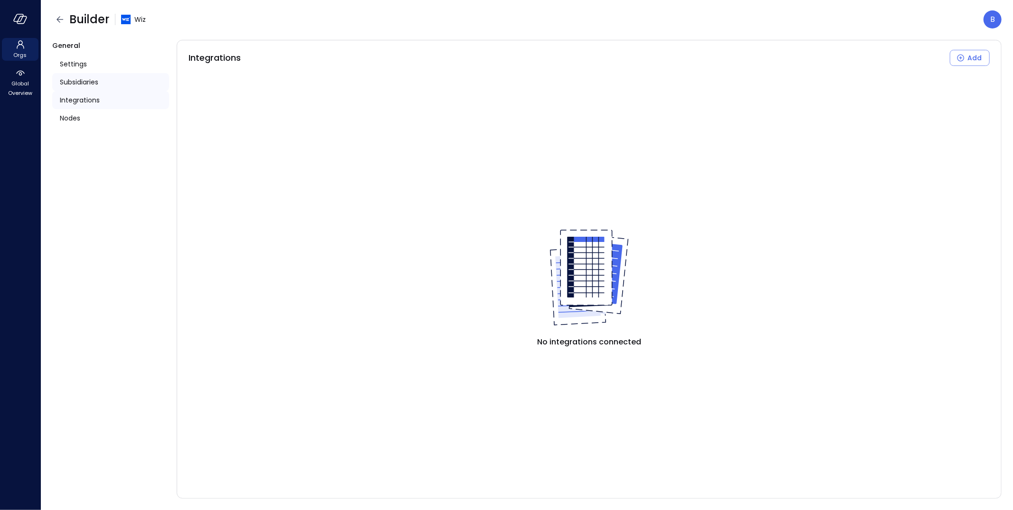
click at [90, 79] on span "Subsidiaries" at bounding box center [79, 82] width 38 height 10
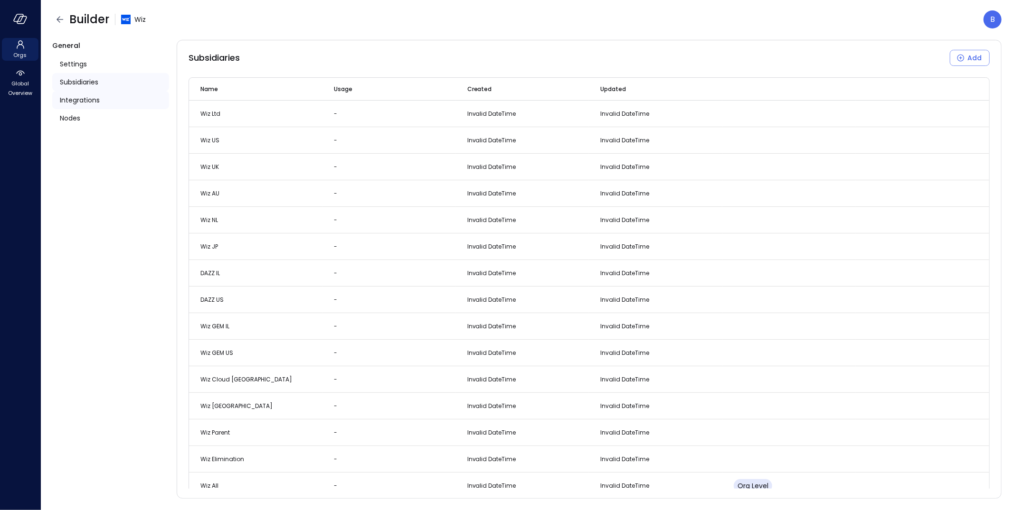
click at [91, 95] on span "Integrations" at bounding box center [80, 100] width 40 height 10
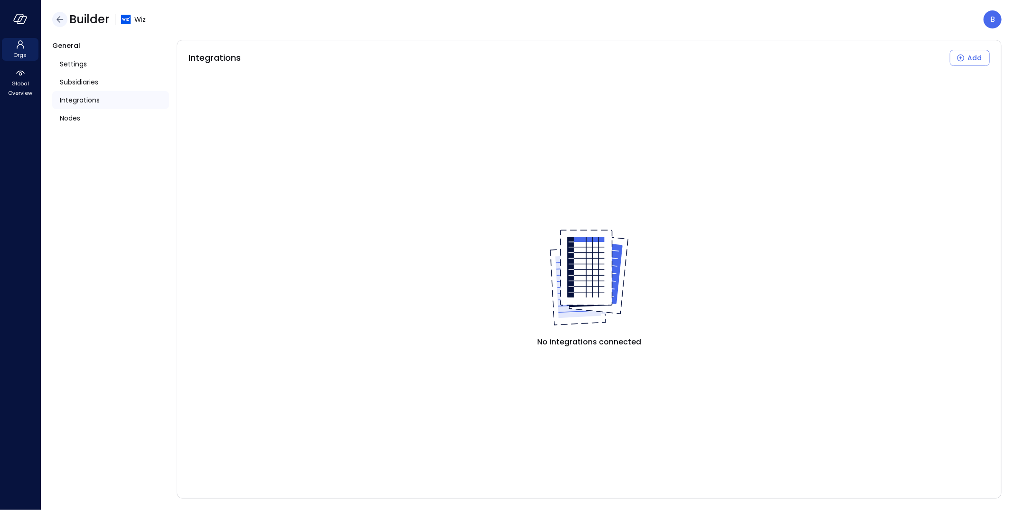
click at [56, 18] on icon "button" at bounding box center [59, 19] width 11 height 11
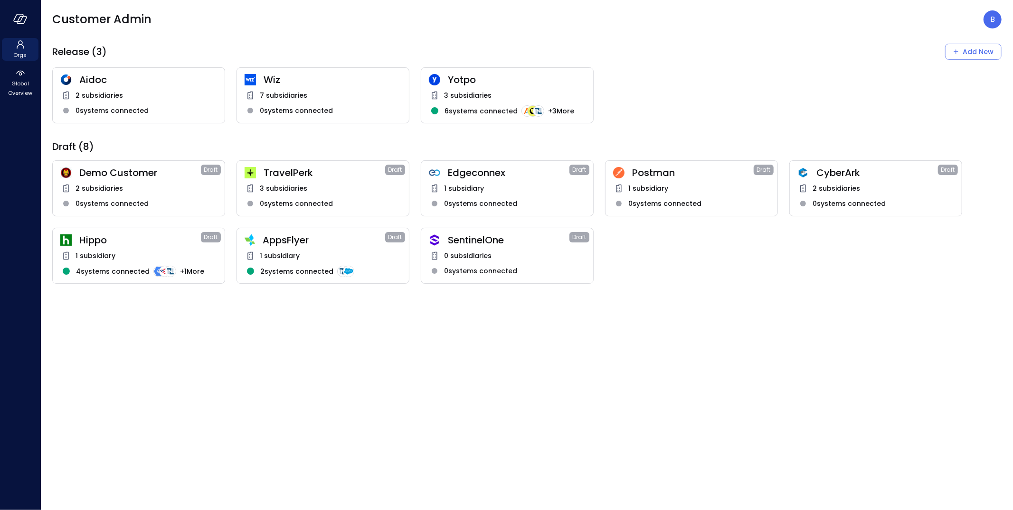
click at [348, 82] on span "Wiz" at bounding box center [332, 80] width 138 height 12
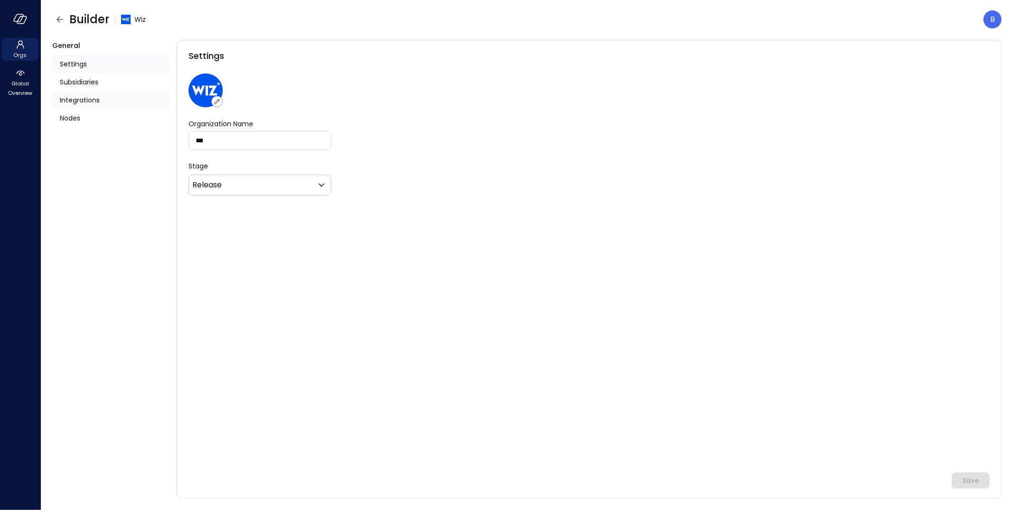
click at [117, 104] on div "Integrations" at bounding box center [110, 100] width 117 height 18
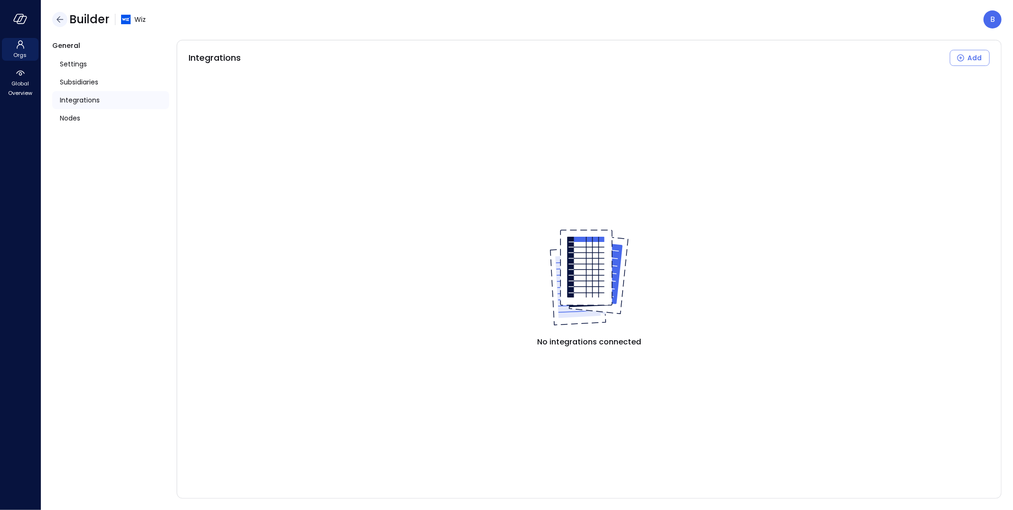
click at [62, 22] on icon "button" at bounding box center [59, 19] width 11 height 11
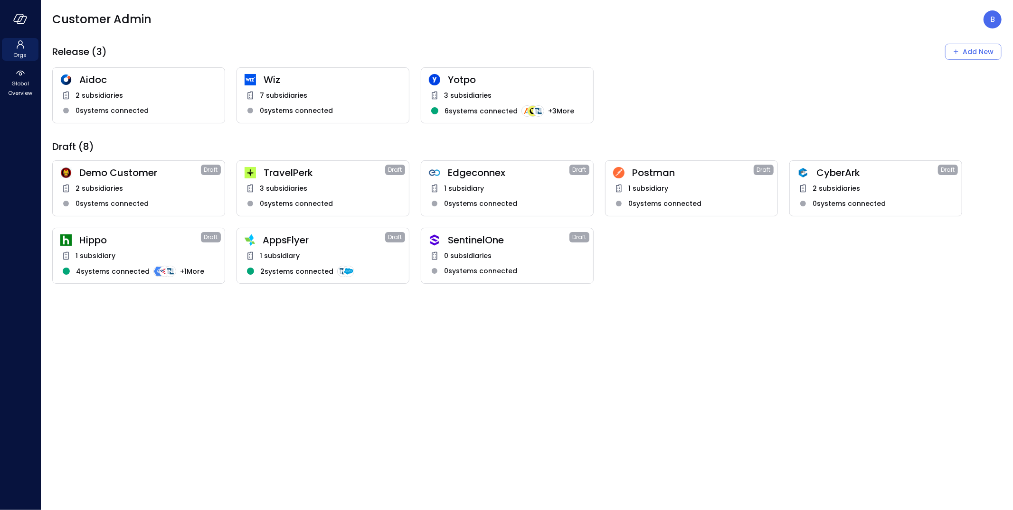
click at [292, 87] on div "Wiz 7 subsidiaries 0 systems connected" at bounding box center [322, 95] width 173 height 56
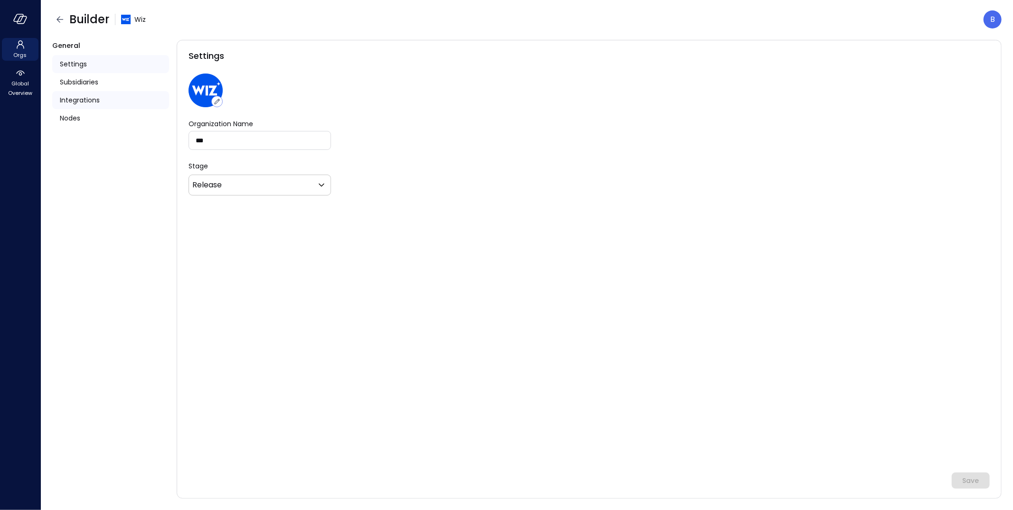
click at [111, 94] on div "Integrations" at bounding box center [110, 100] width 117 height 18
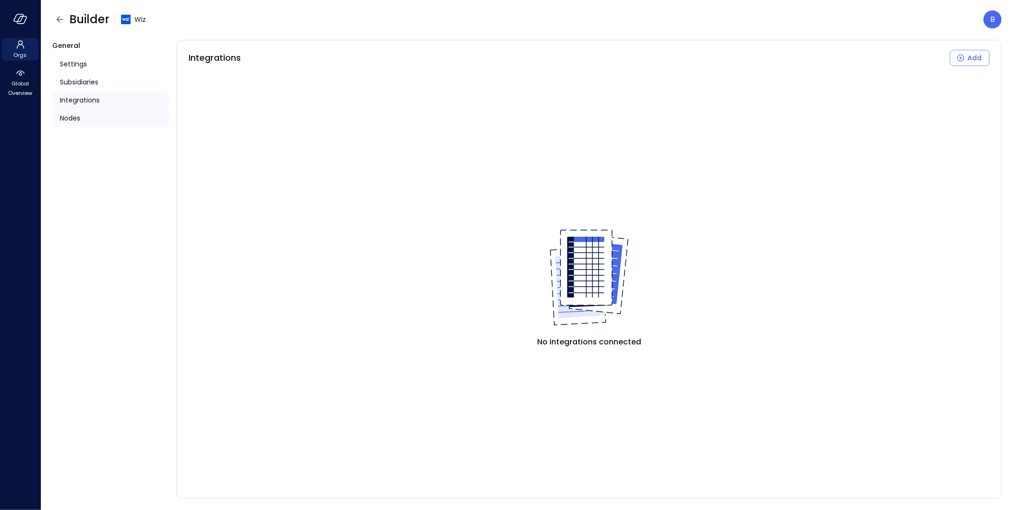
click at [91, 118] on div "Nodes" at bounding box center [110, 118] width 117 height 18
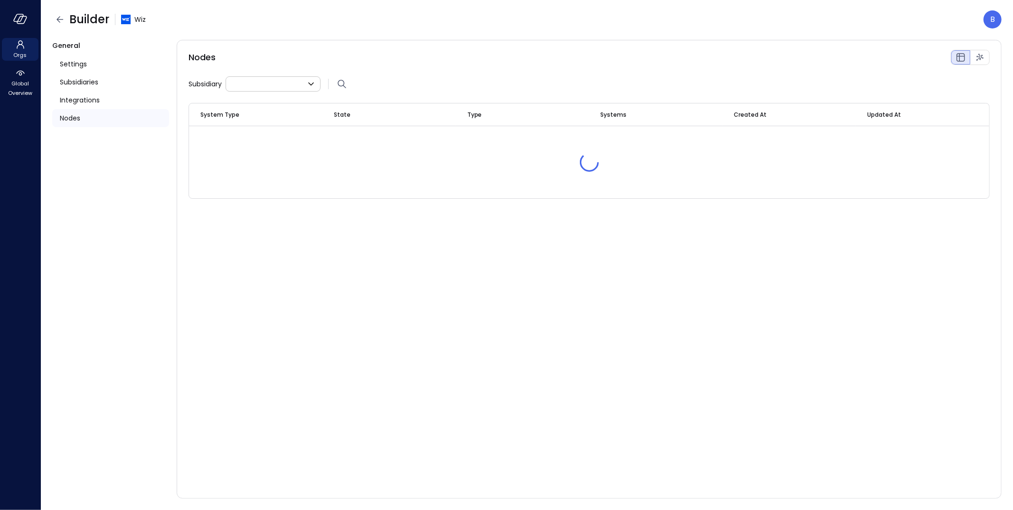
type input "**"
click at [98, 103] on span "Integrations" at bounding box center [80, 100] width 40 height 10
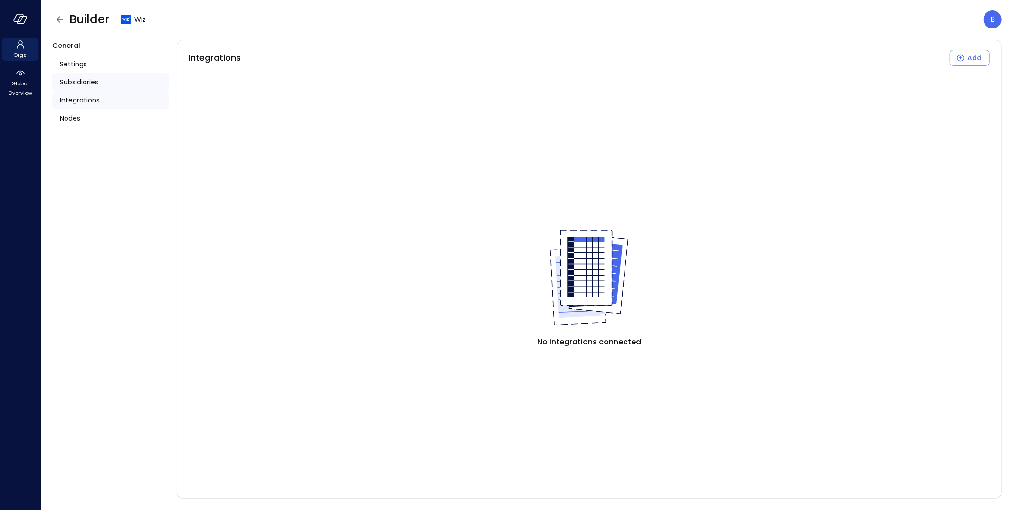
click at [94, 79] on span "Subsidiaries" at bounding box center [79, 82] width 38 height 10
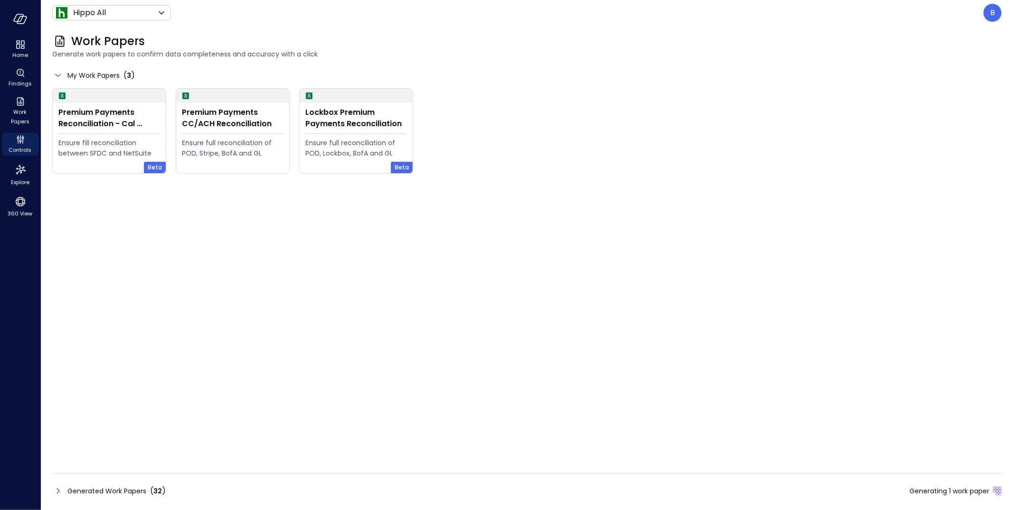
click at [61, 489] on icon at bounding box center [57, 491] width 11 height 11
